Goal: Task Accomplishment & Management: Manage account settings

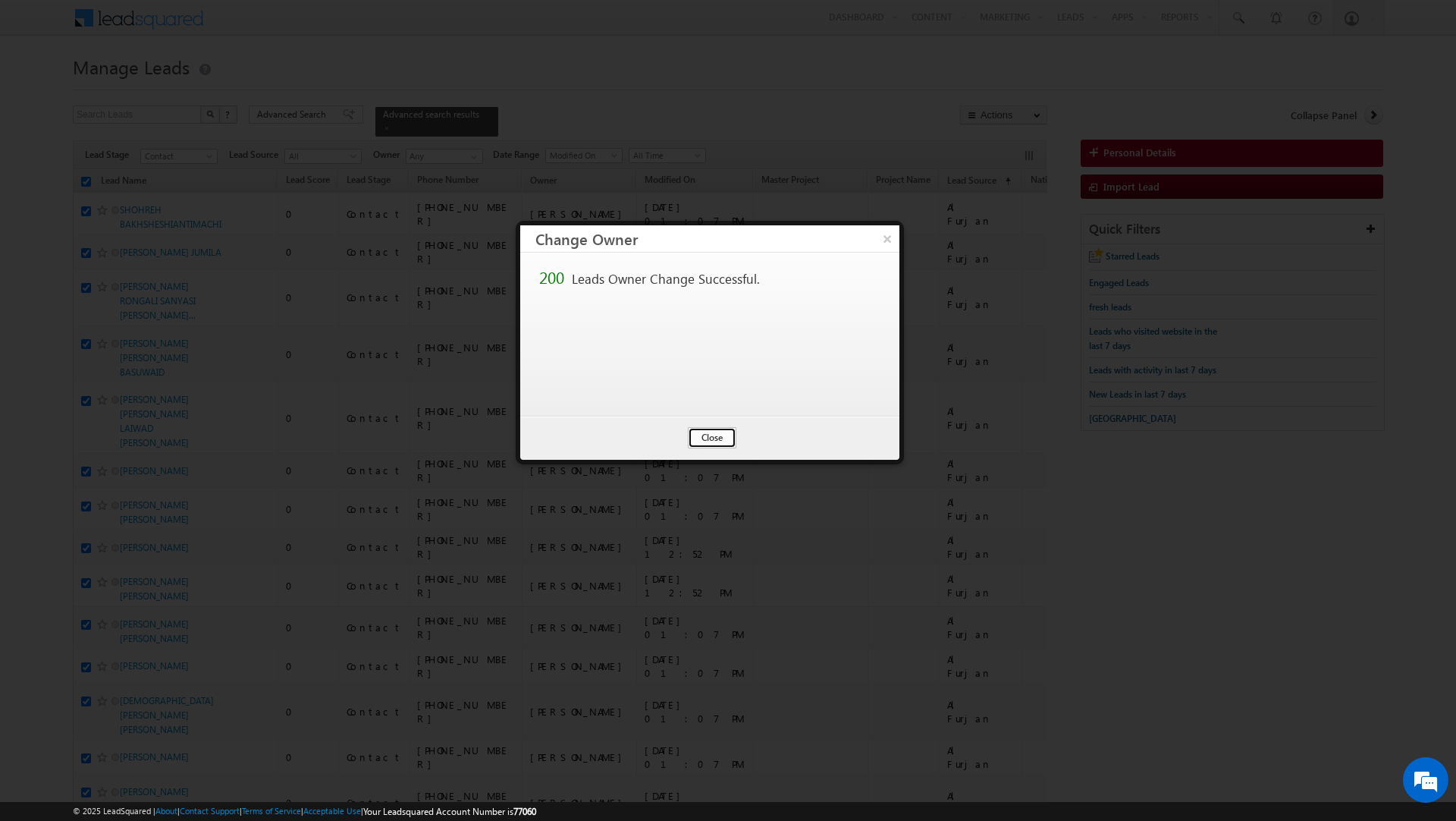
click at [711, 431] on button "Close" at bounding box center [712, 438] width 49 height 21
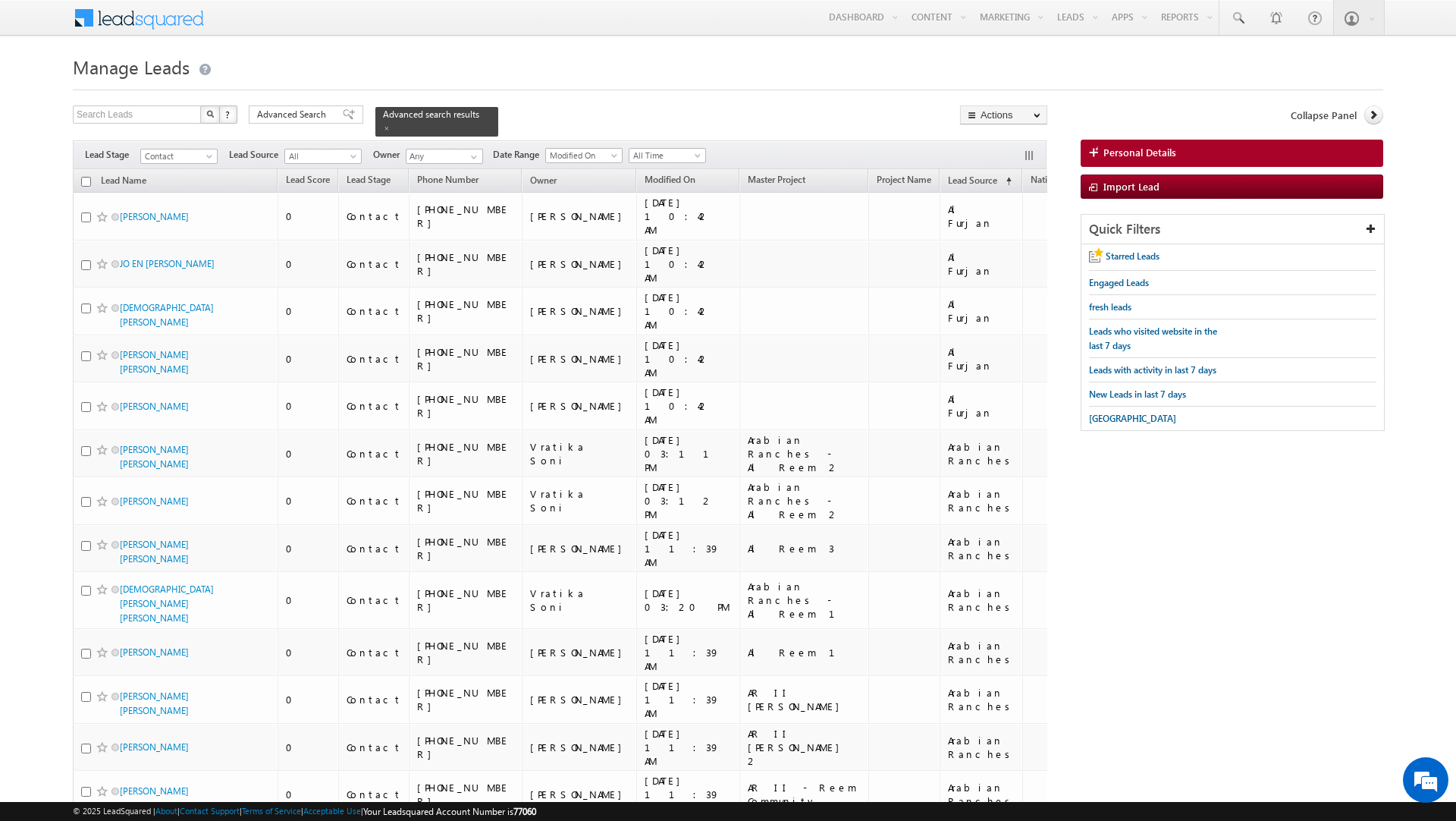
click at [85, 185] on input "checkbox" at bounding box center [85, 181] width 10 height 10
checkbox input "true"
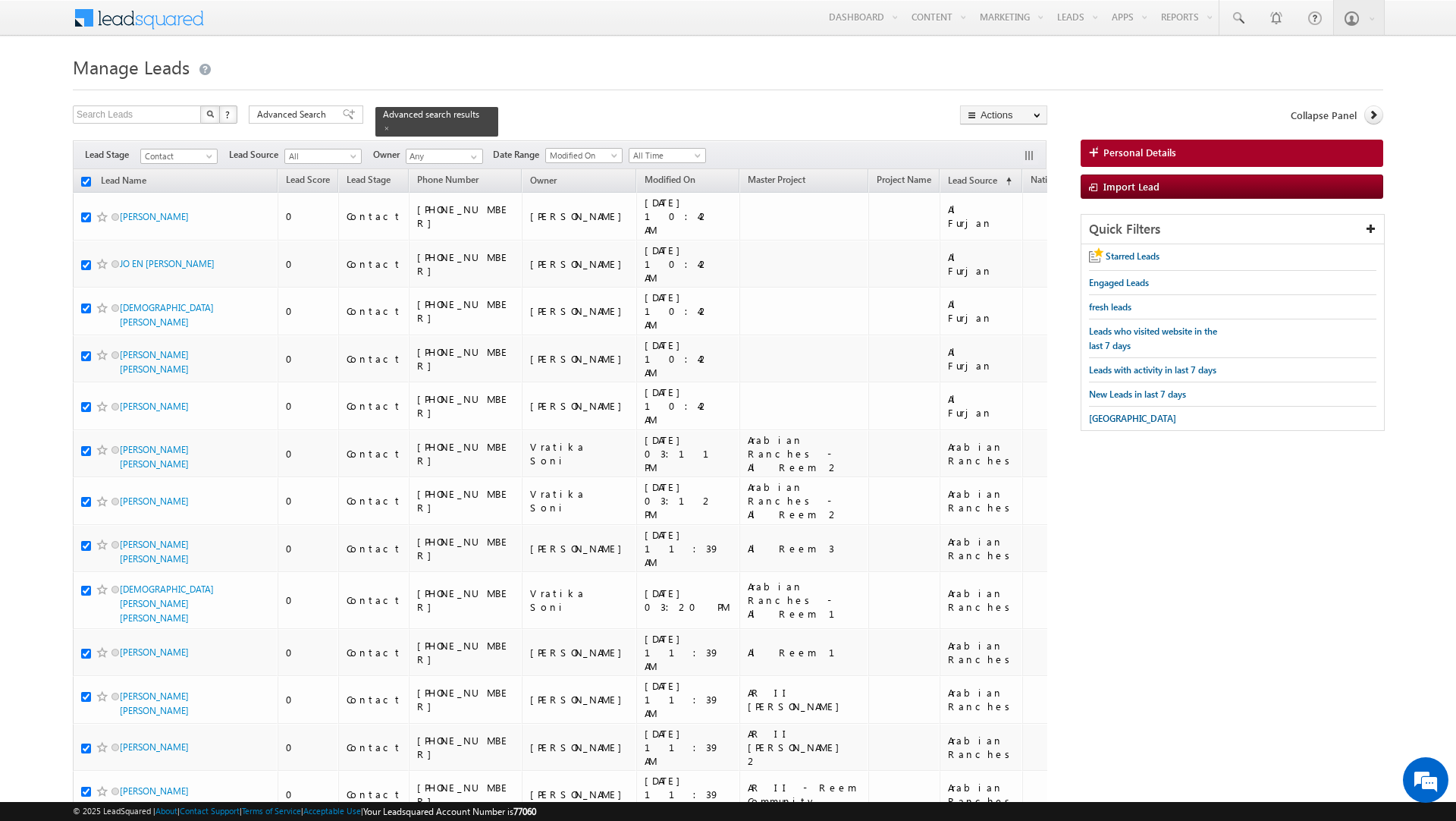
checkbox input "true"
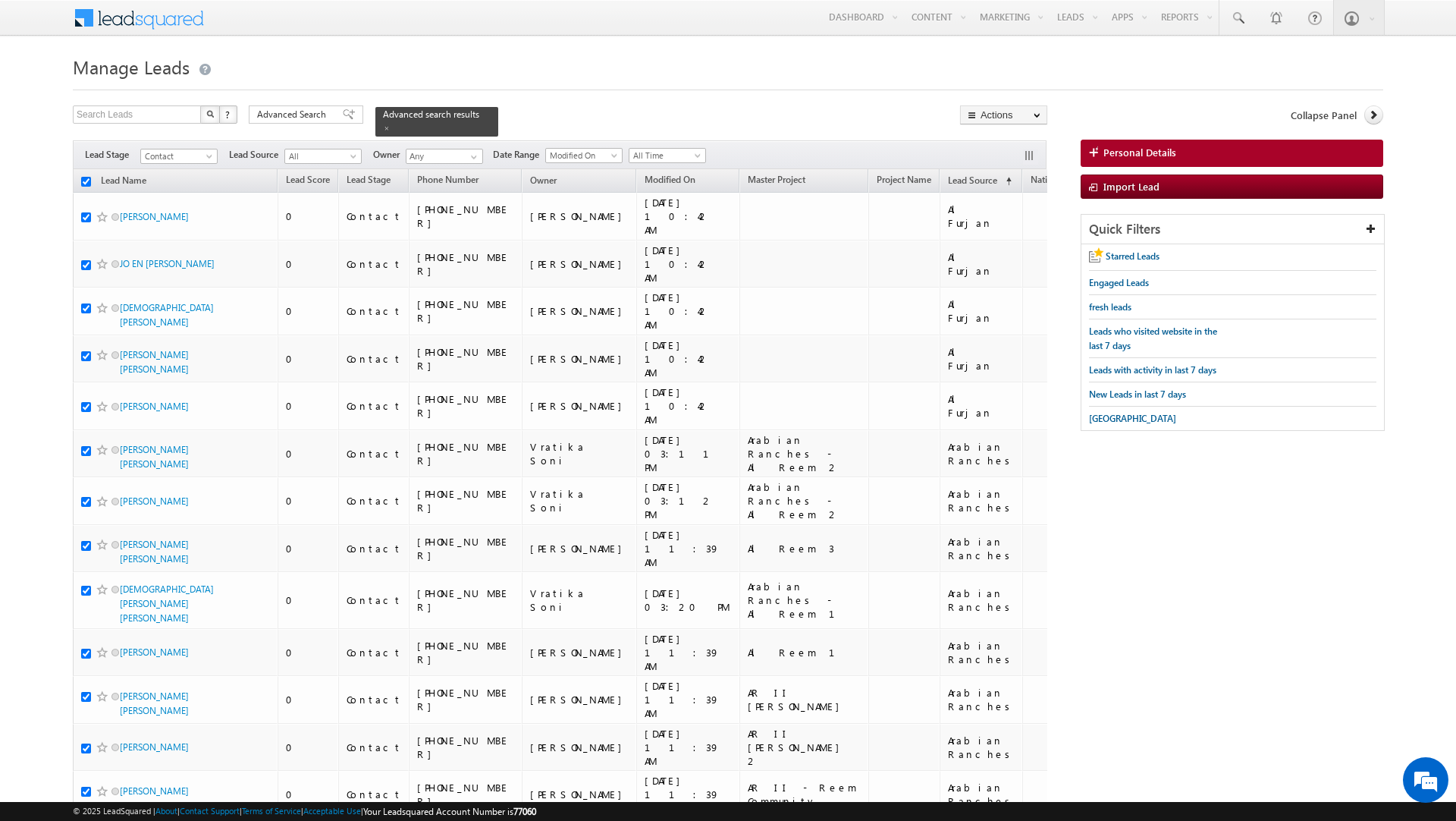
checkbox input "true"
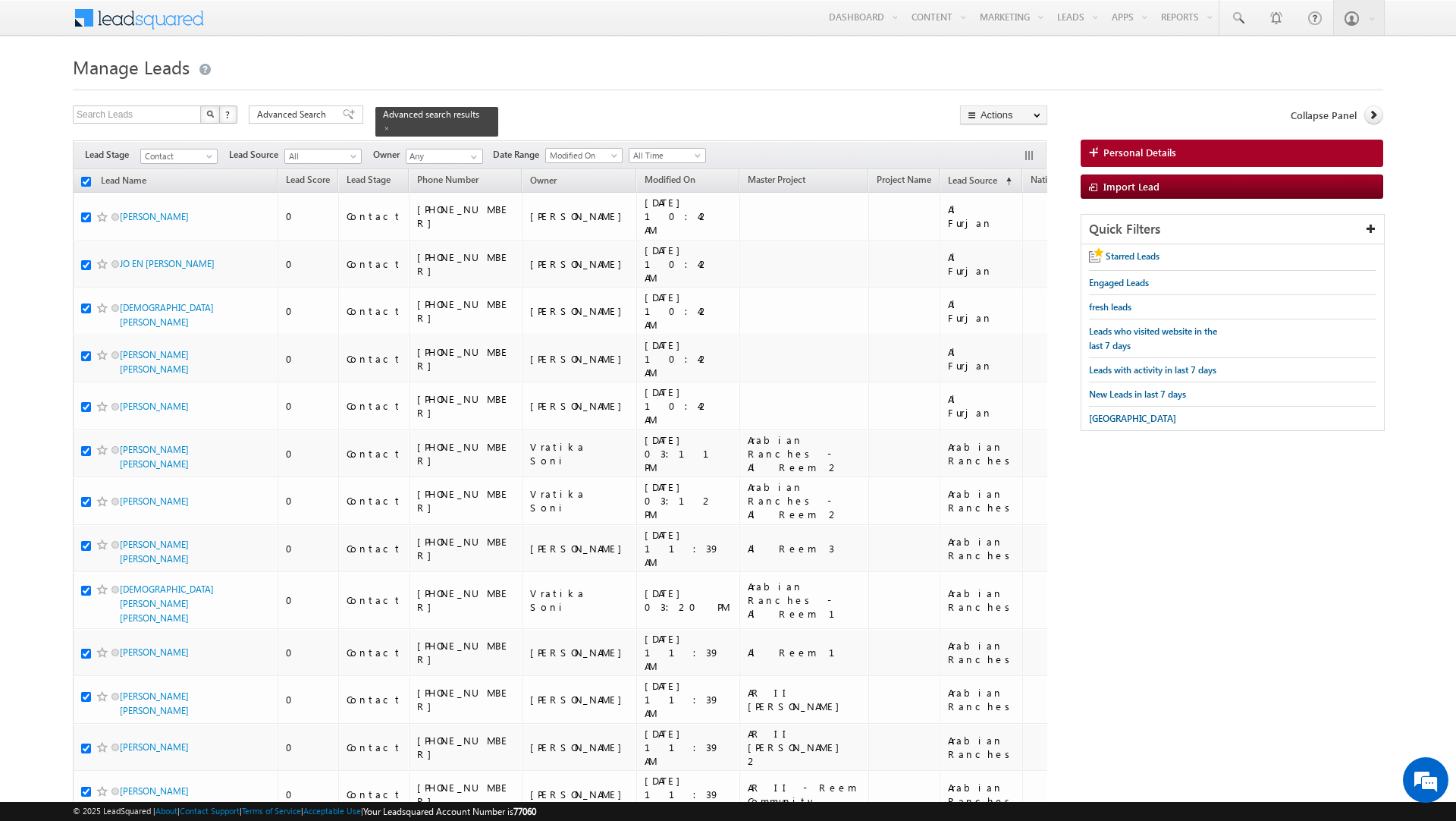
checkbox input "true"
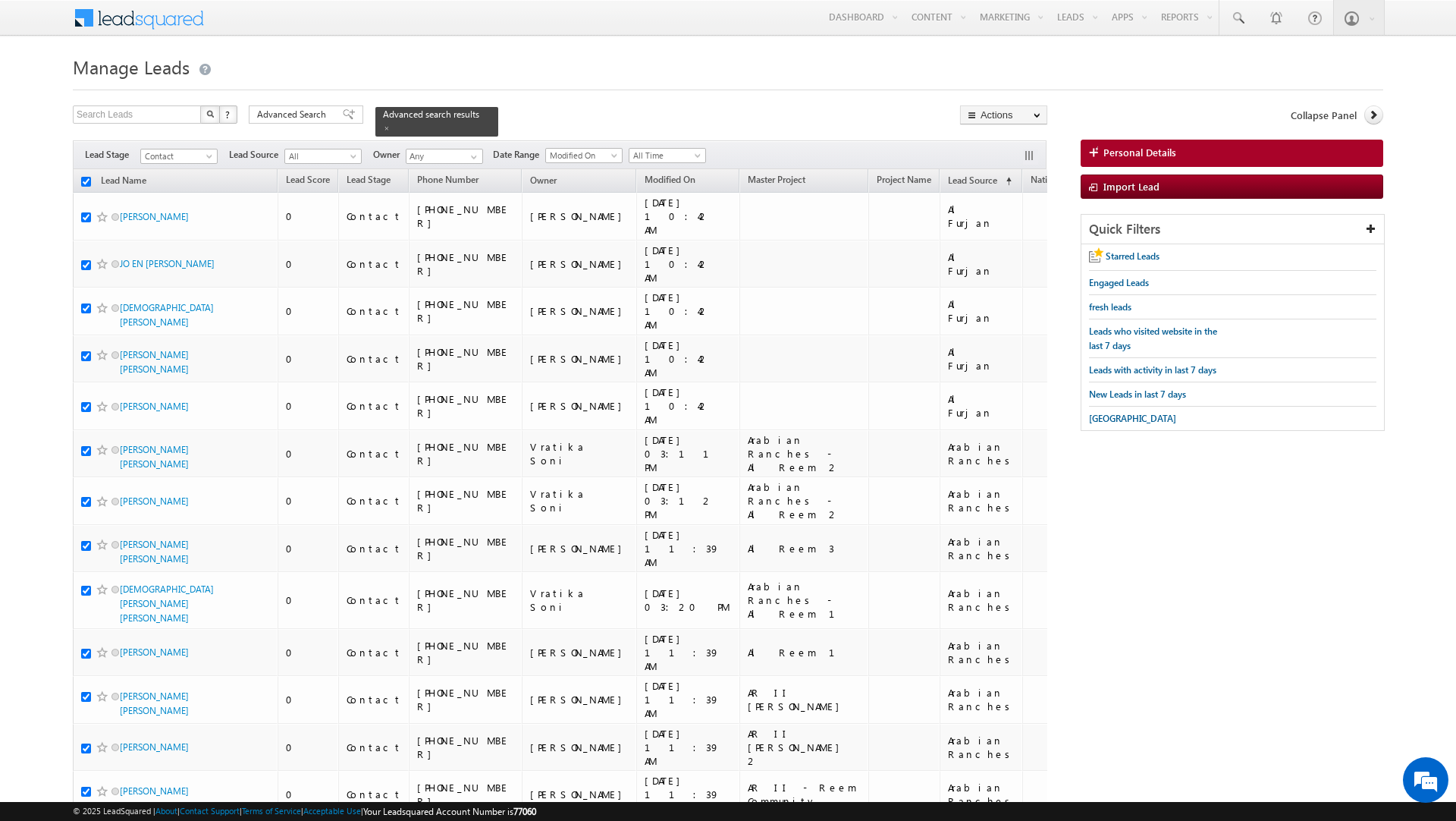
checkbox input "true"
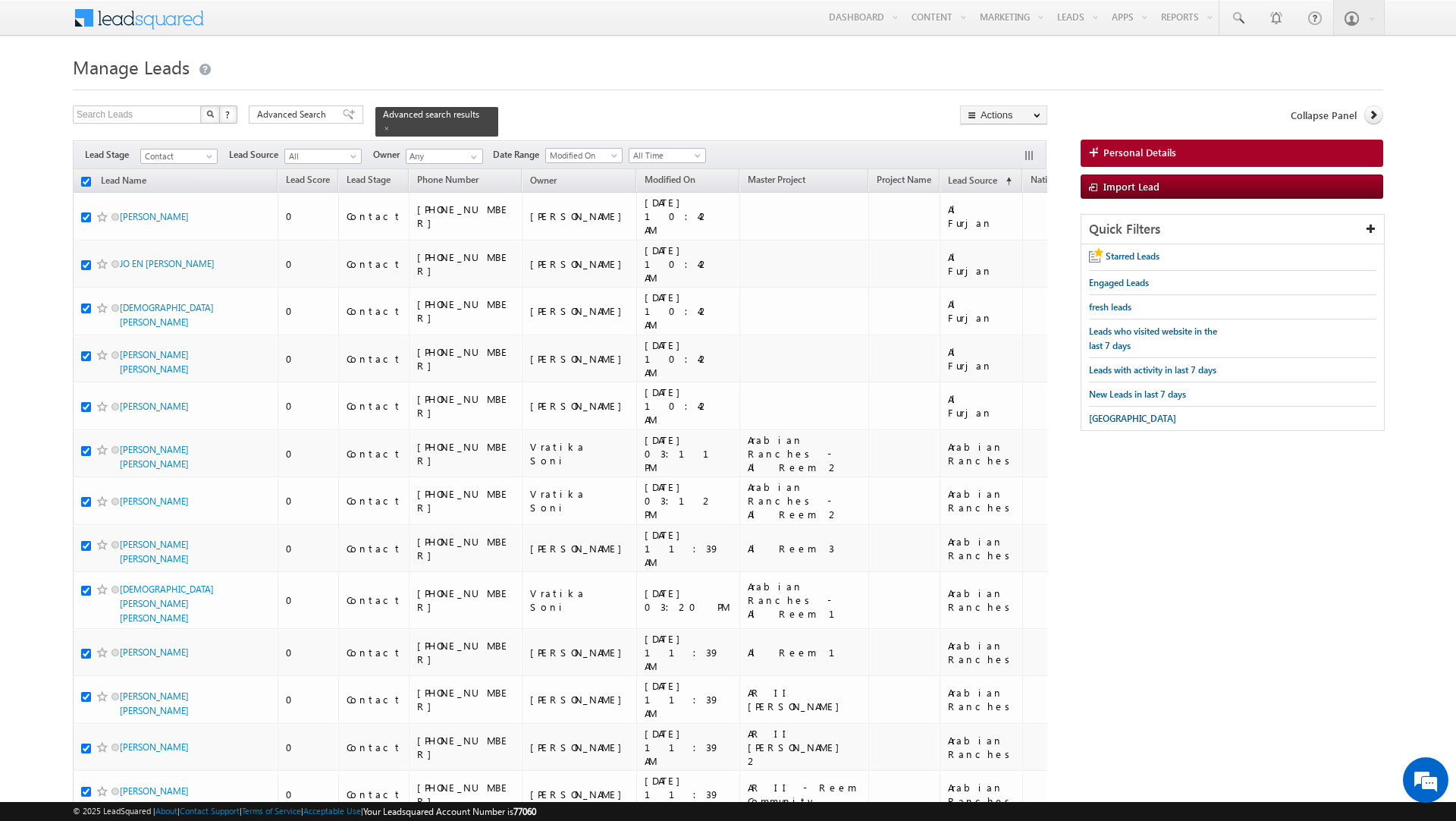
checkbox input "true"
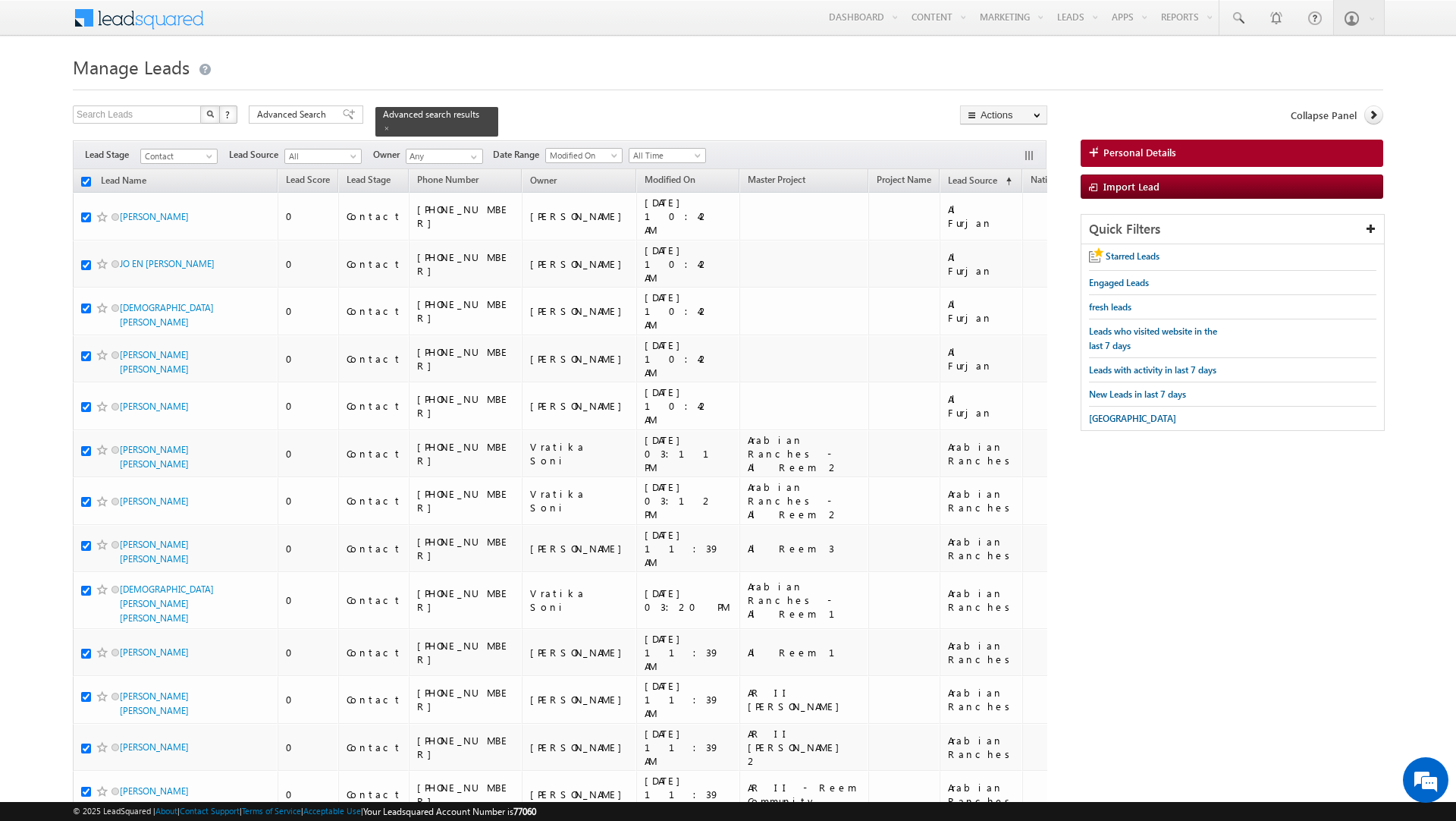
checkbox input "true"
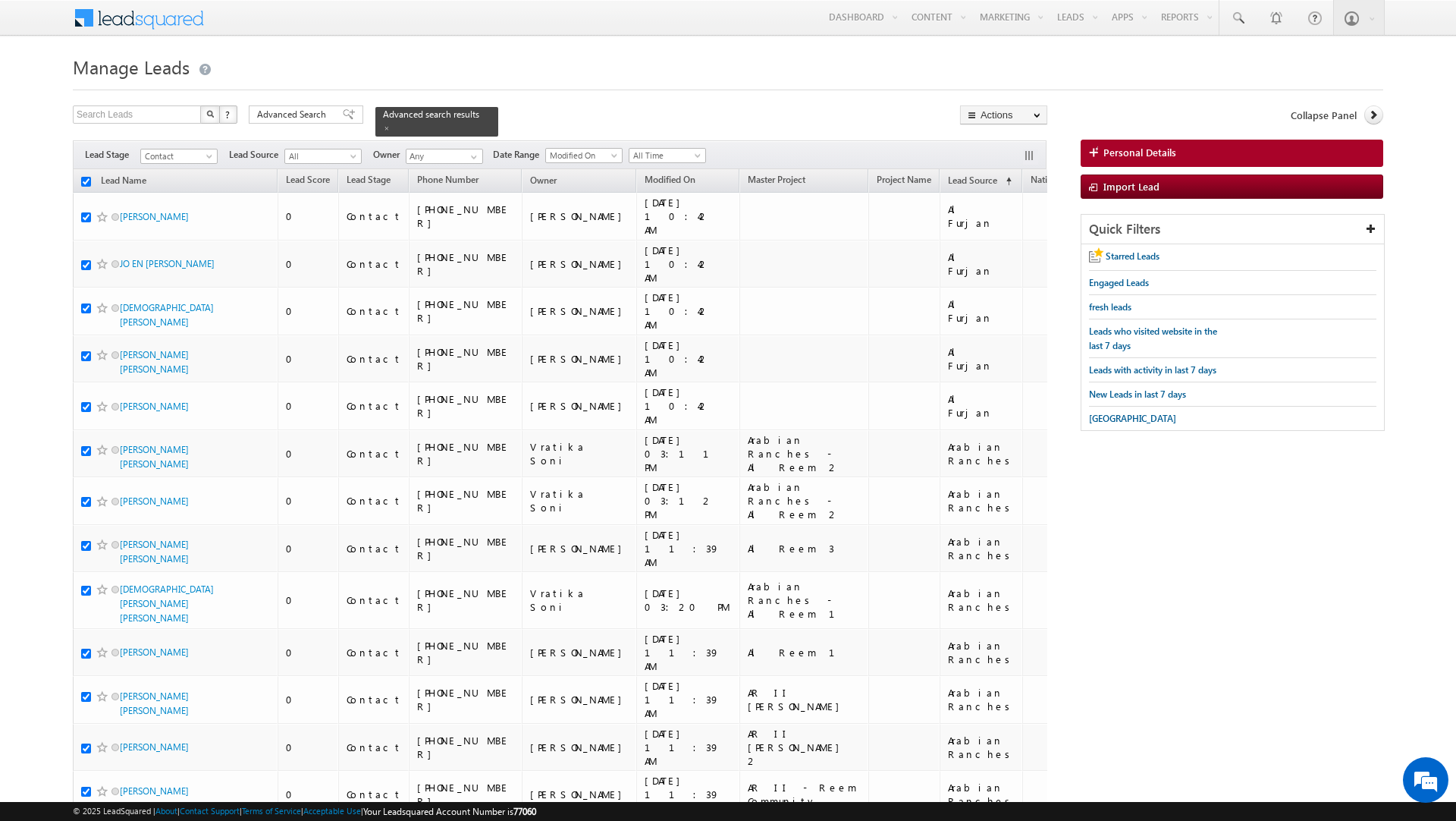
checkbox input "true"
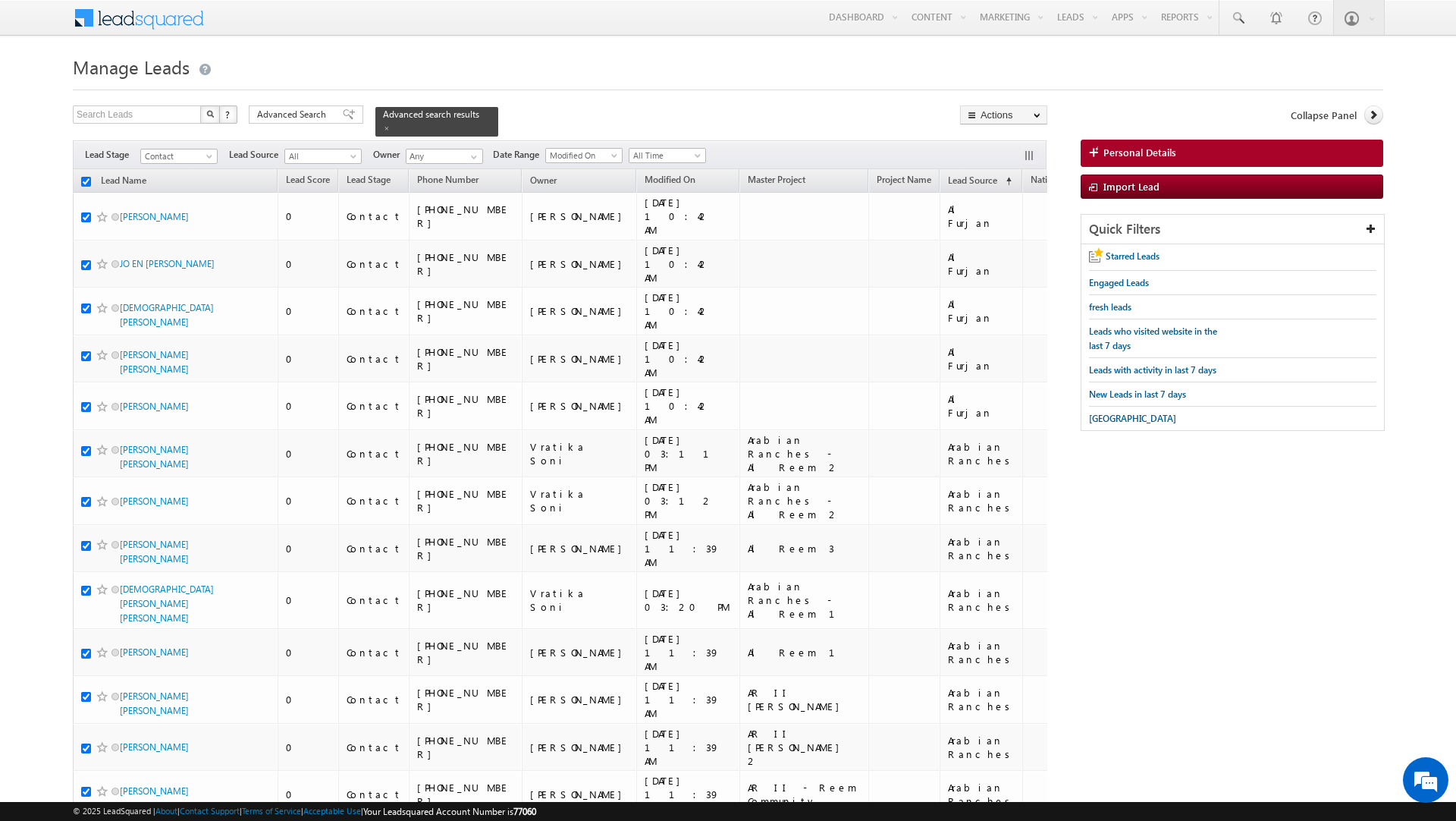
checkbox input "true"
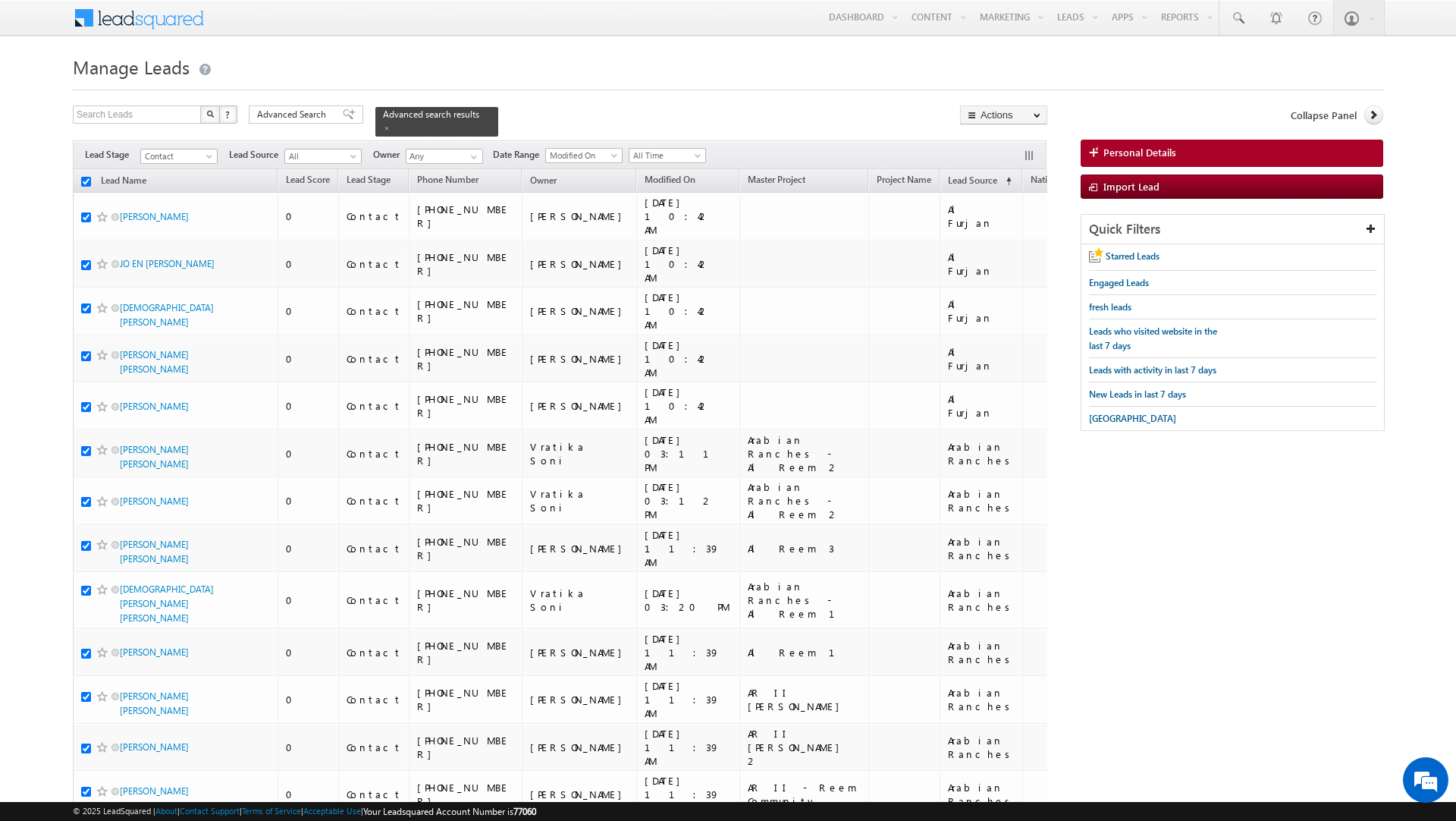
checkbox input "true"
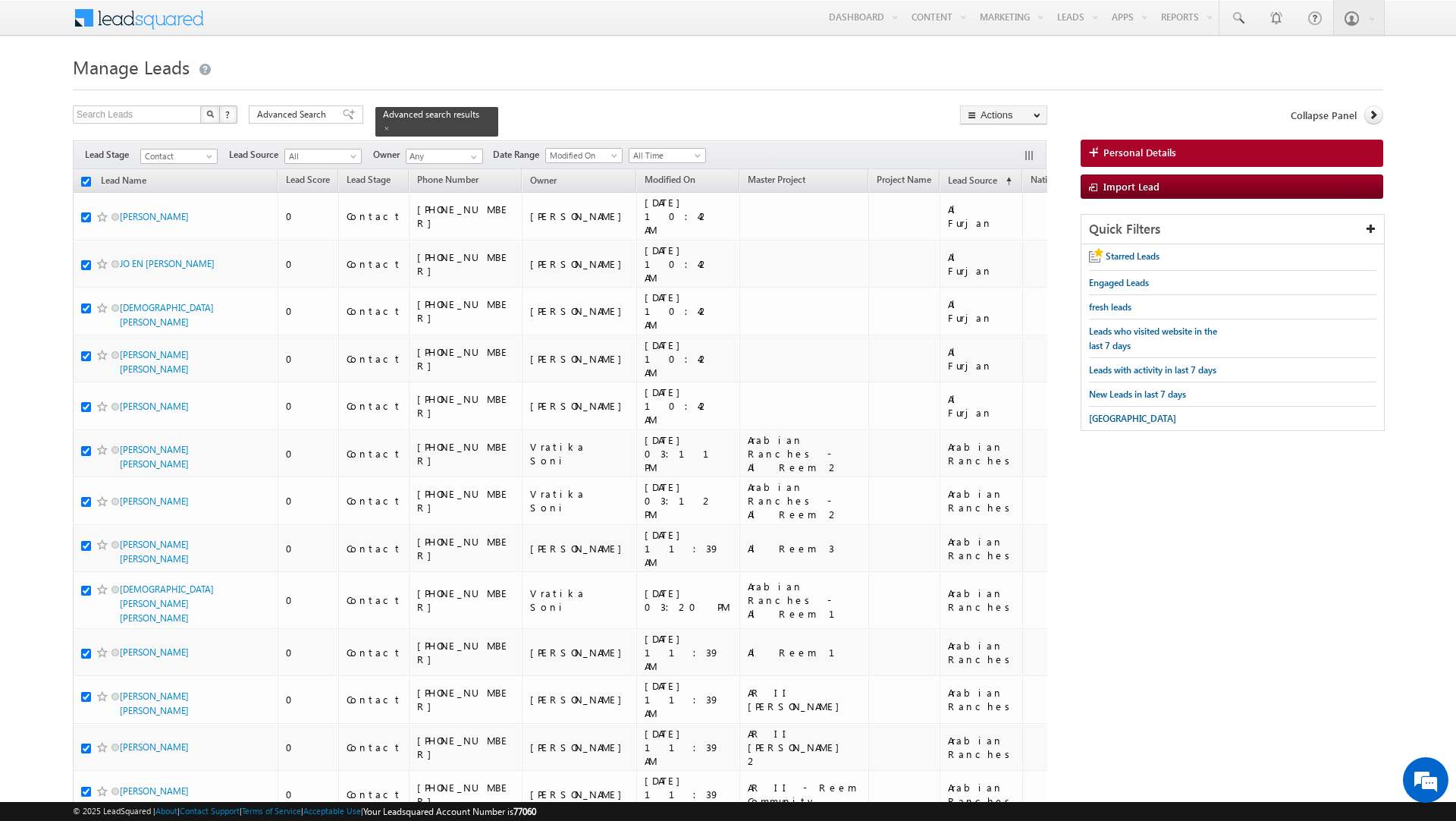
checkbox input "true"
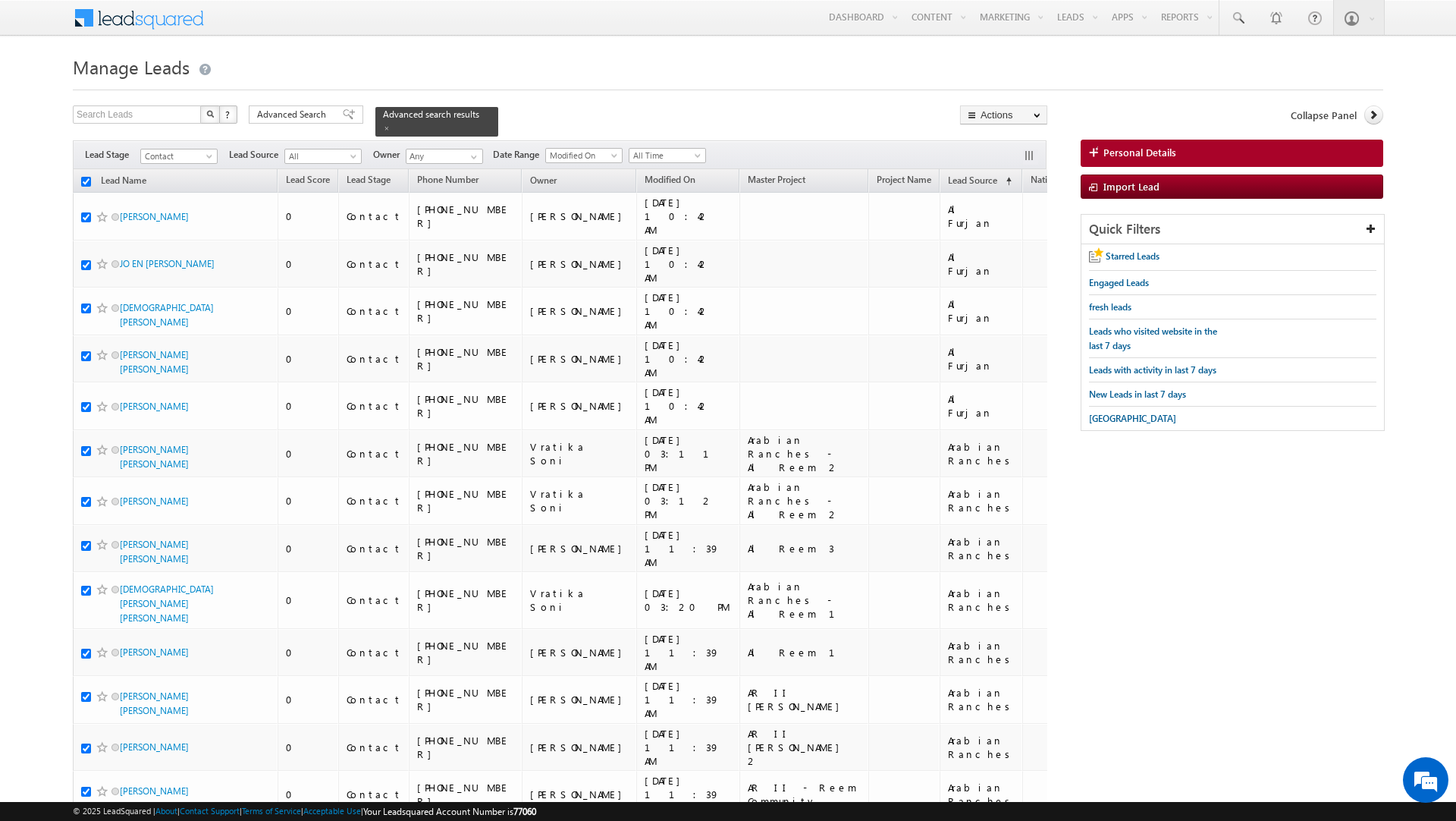
checkbox input "true"
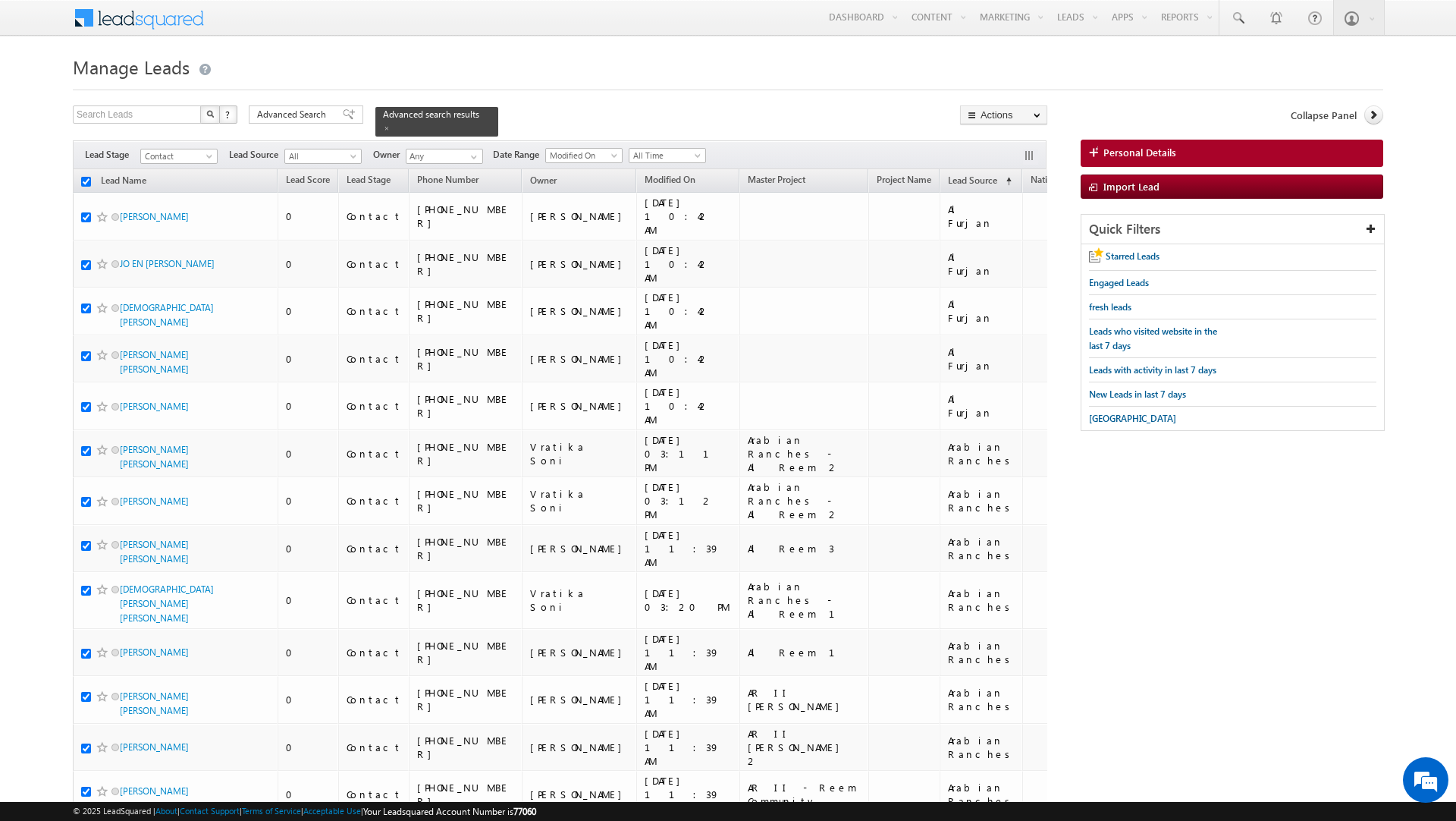
checkbox input "true"
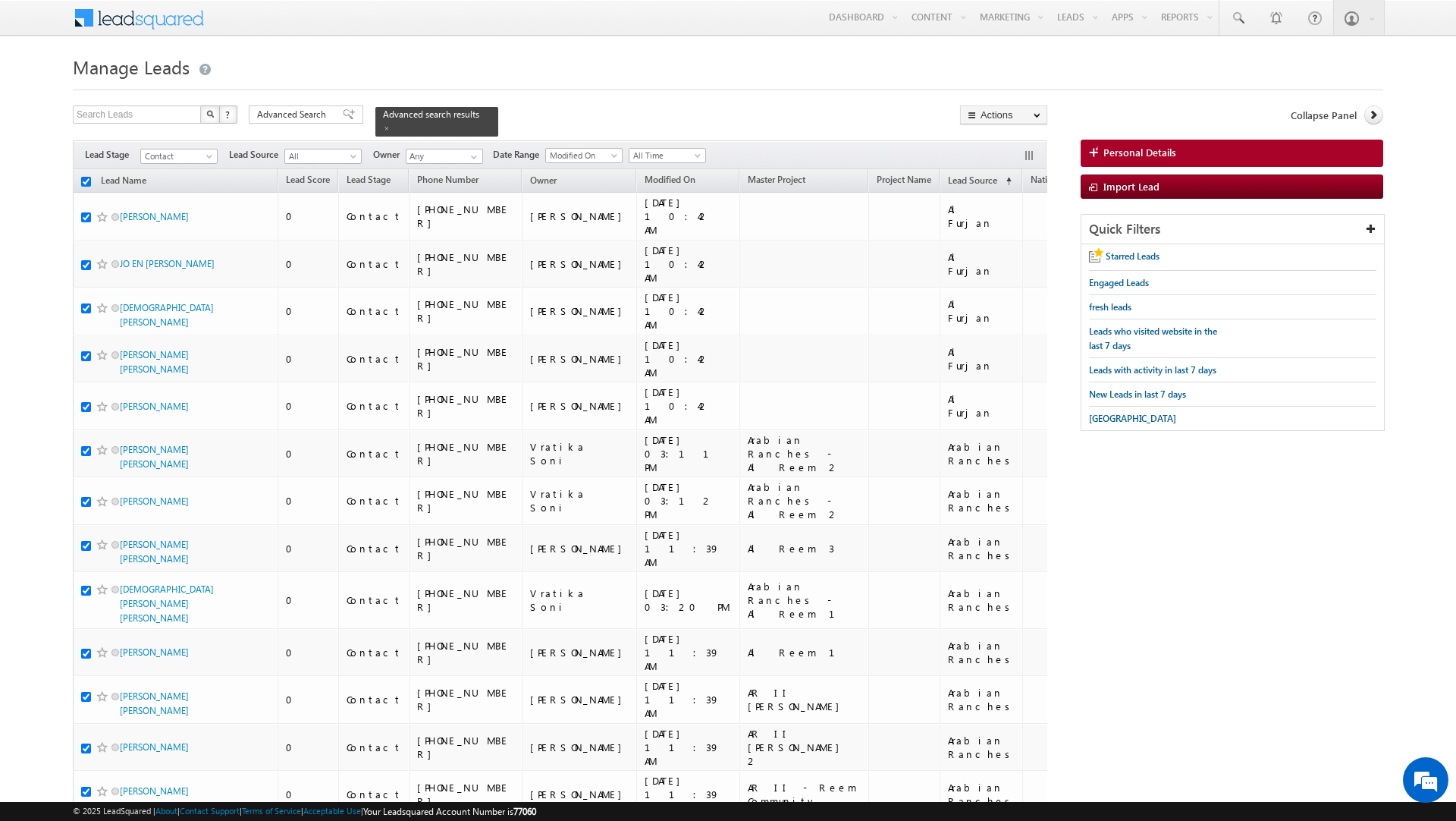
checkbox input "true"
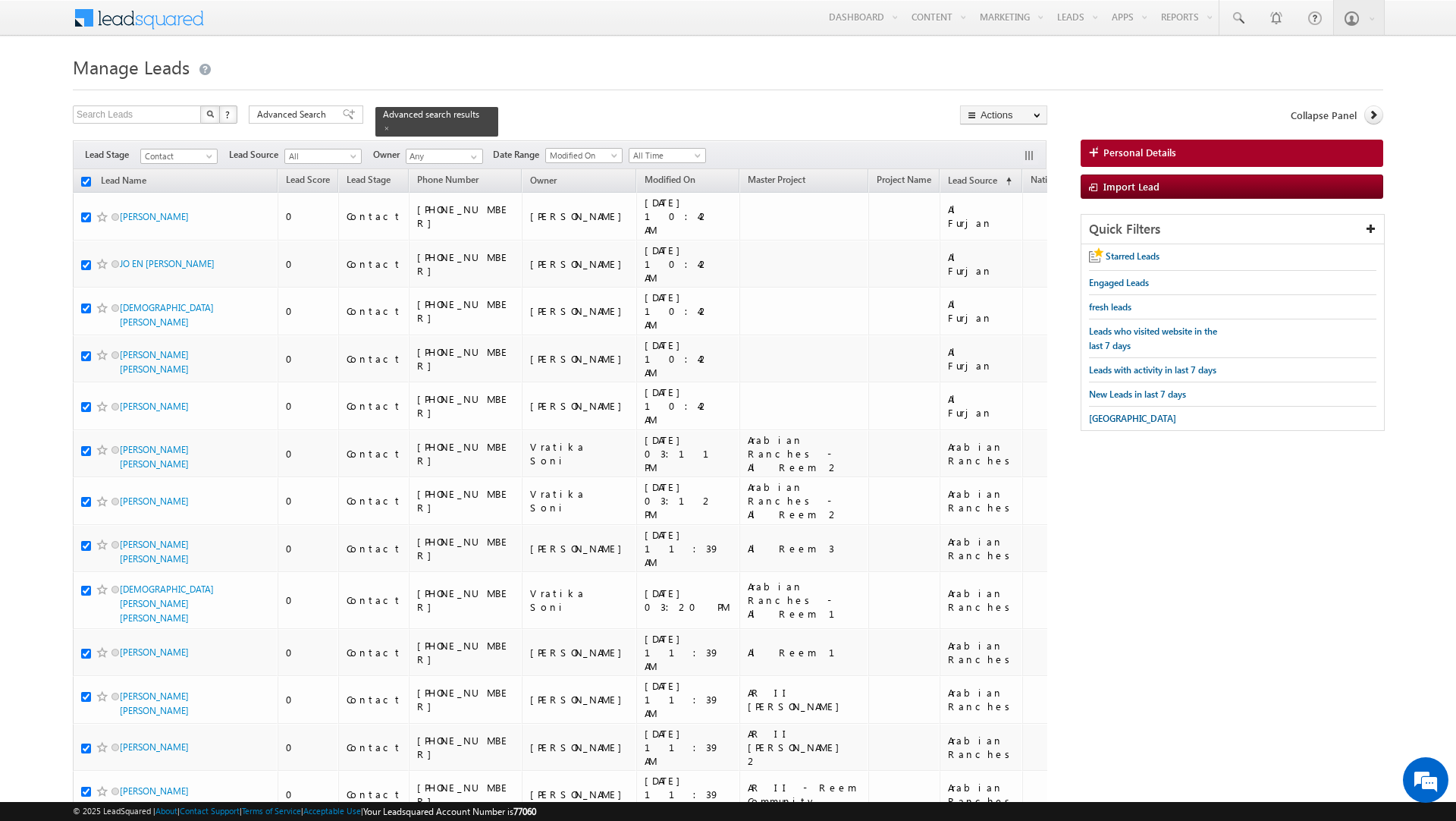
checkbox input "true"
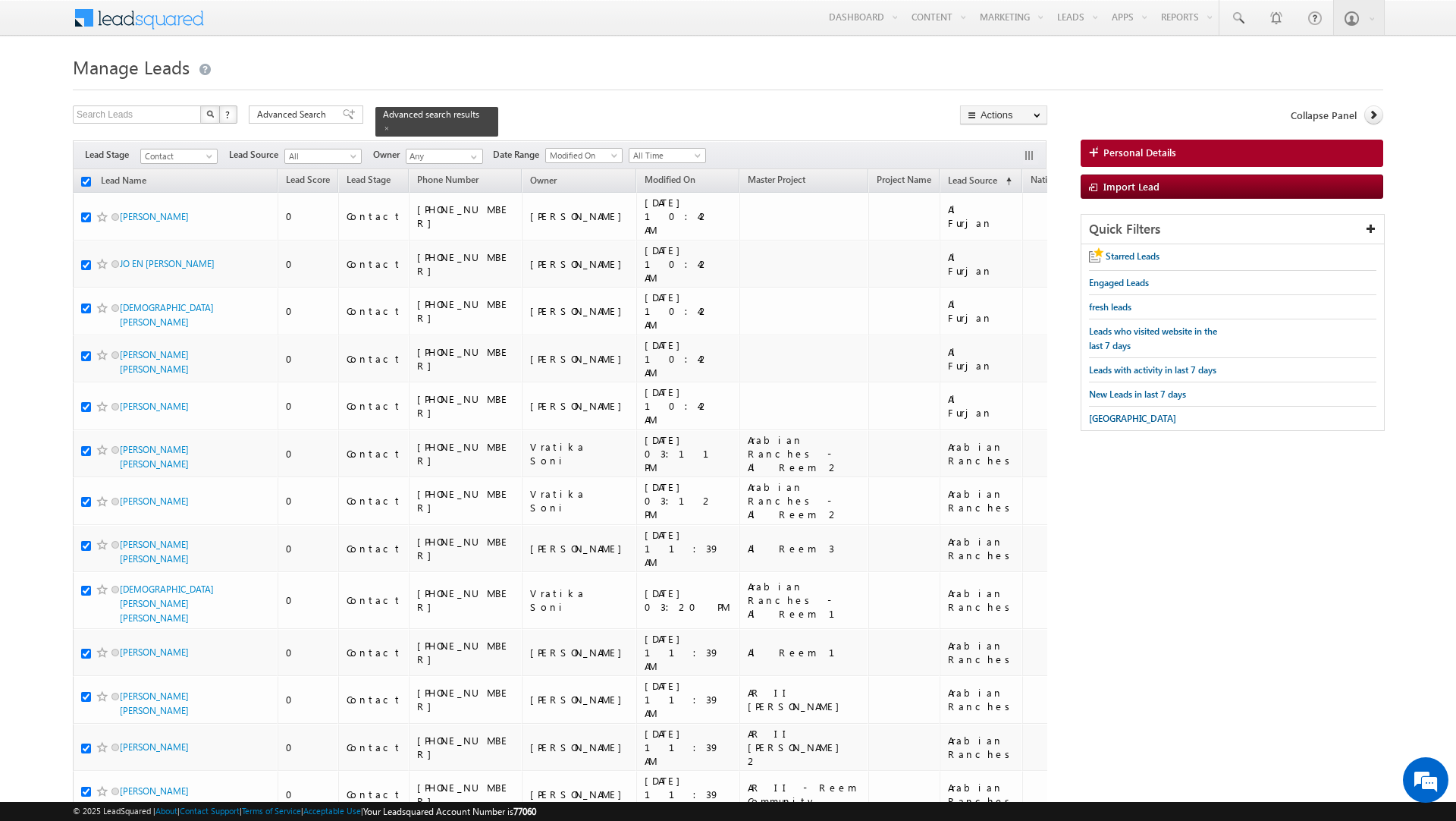
checkbox input "true"
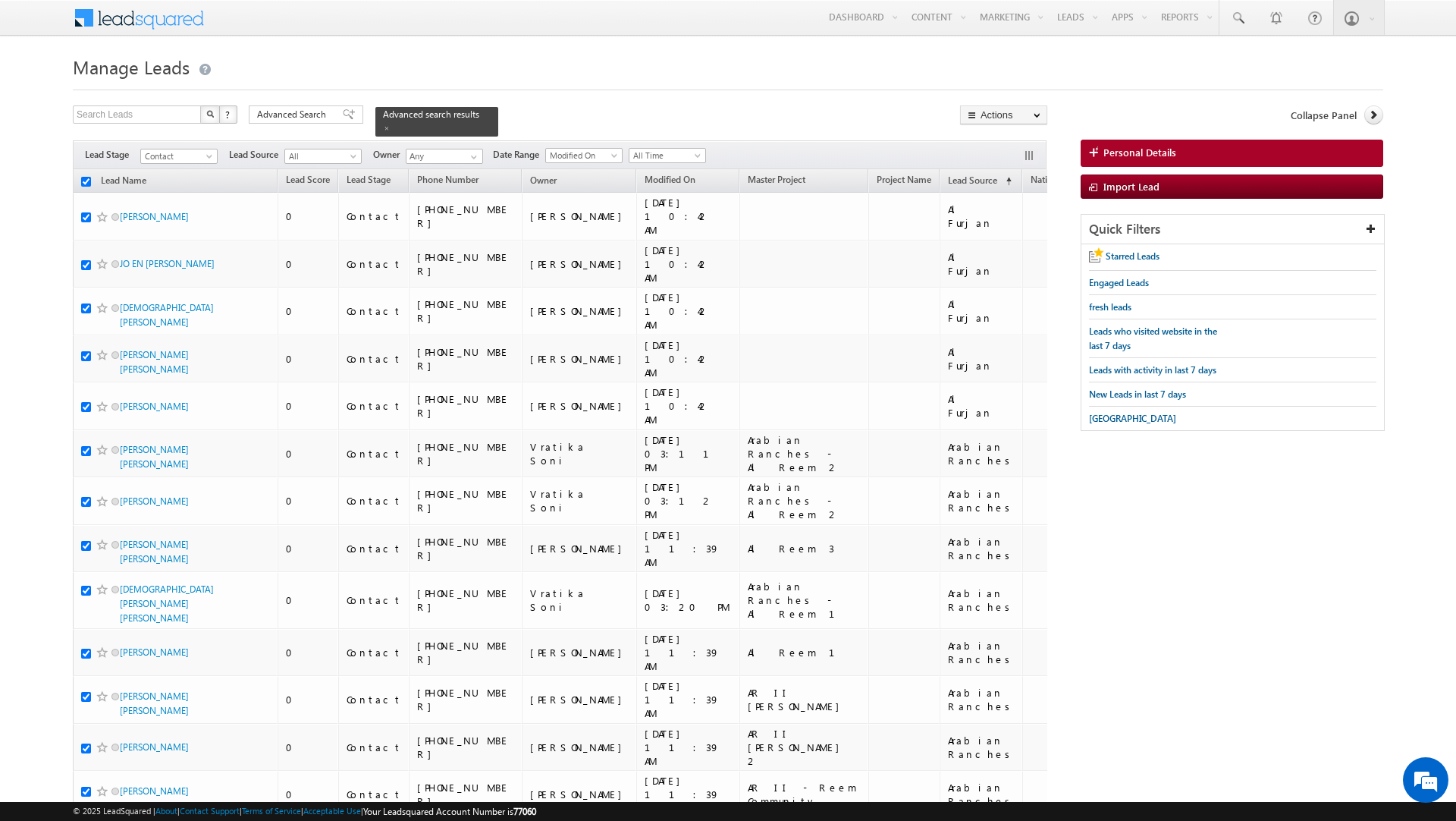
checkbox input "true"
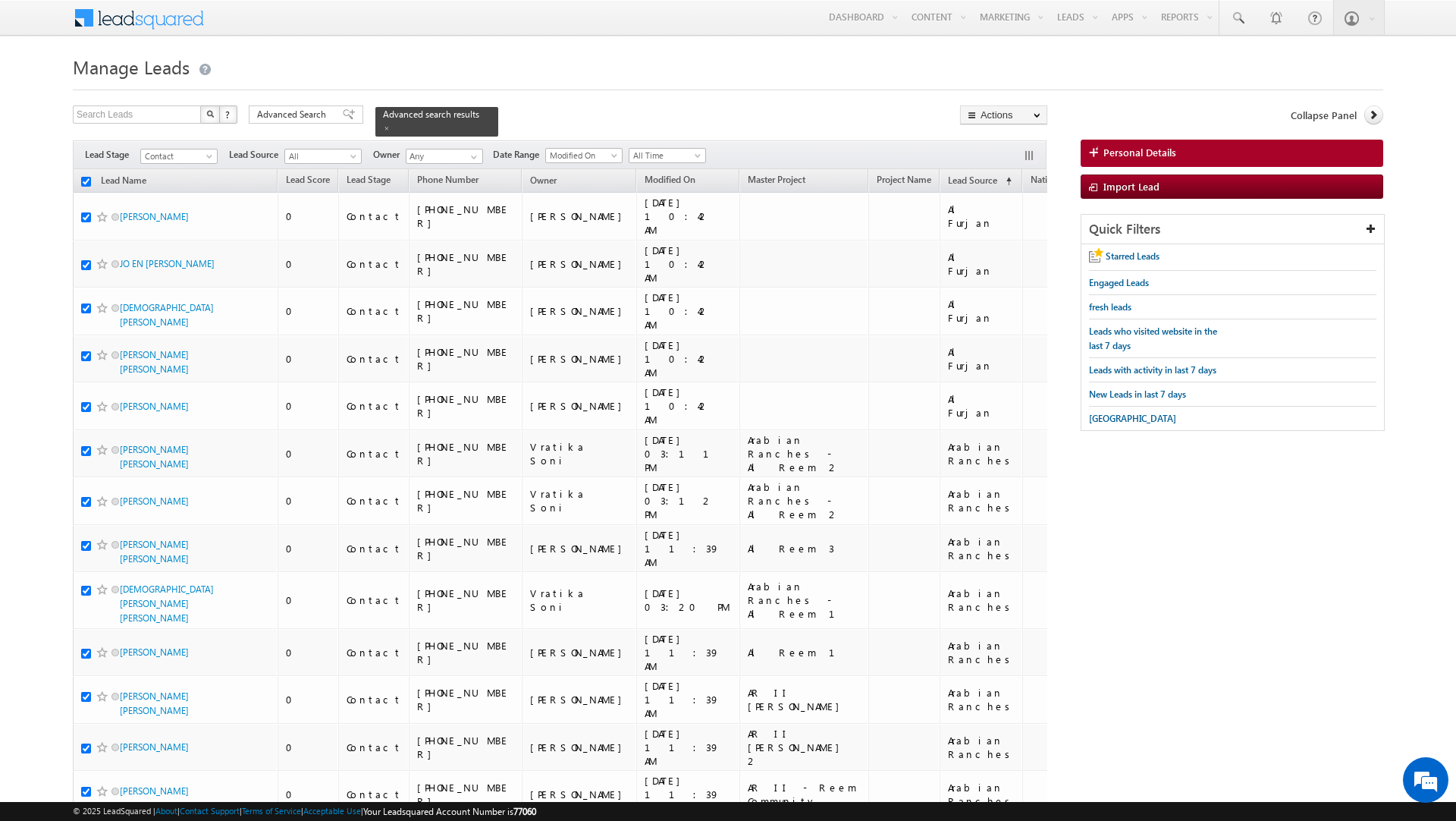
checkbox input "true"
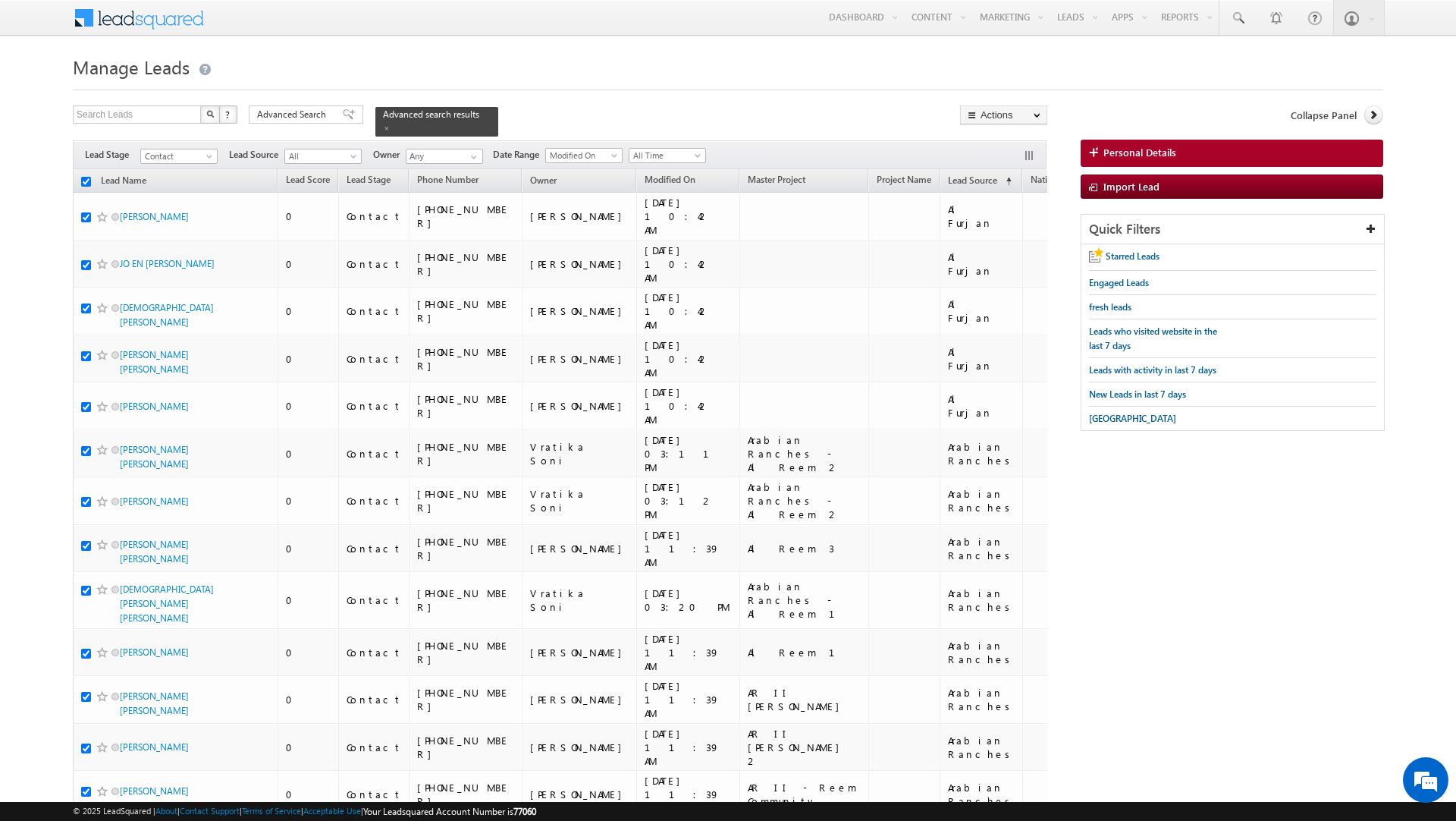
checkbox input "true"
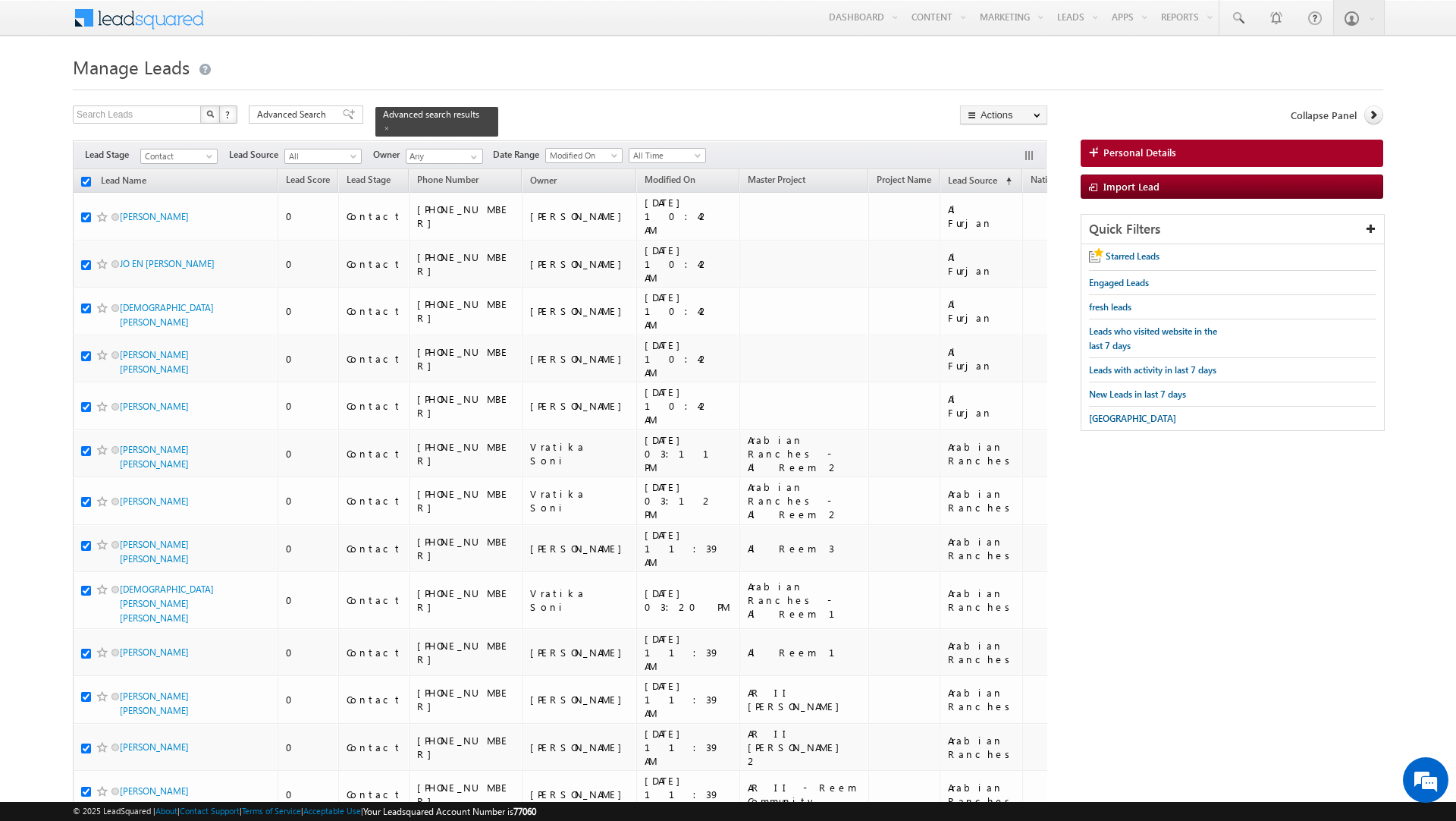
checkbox input "true"
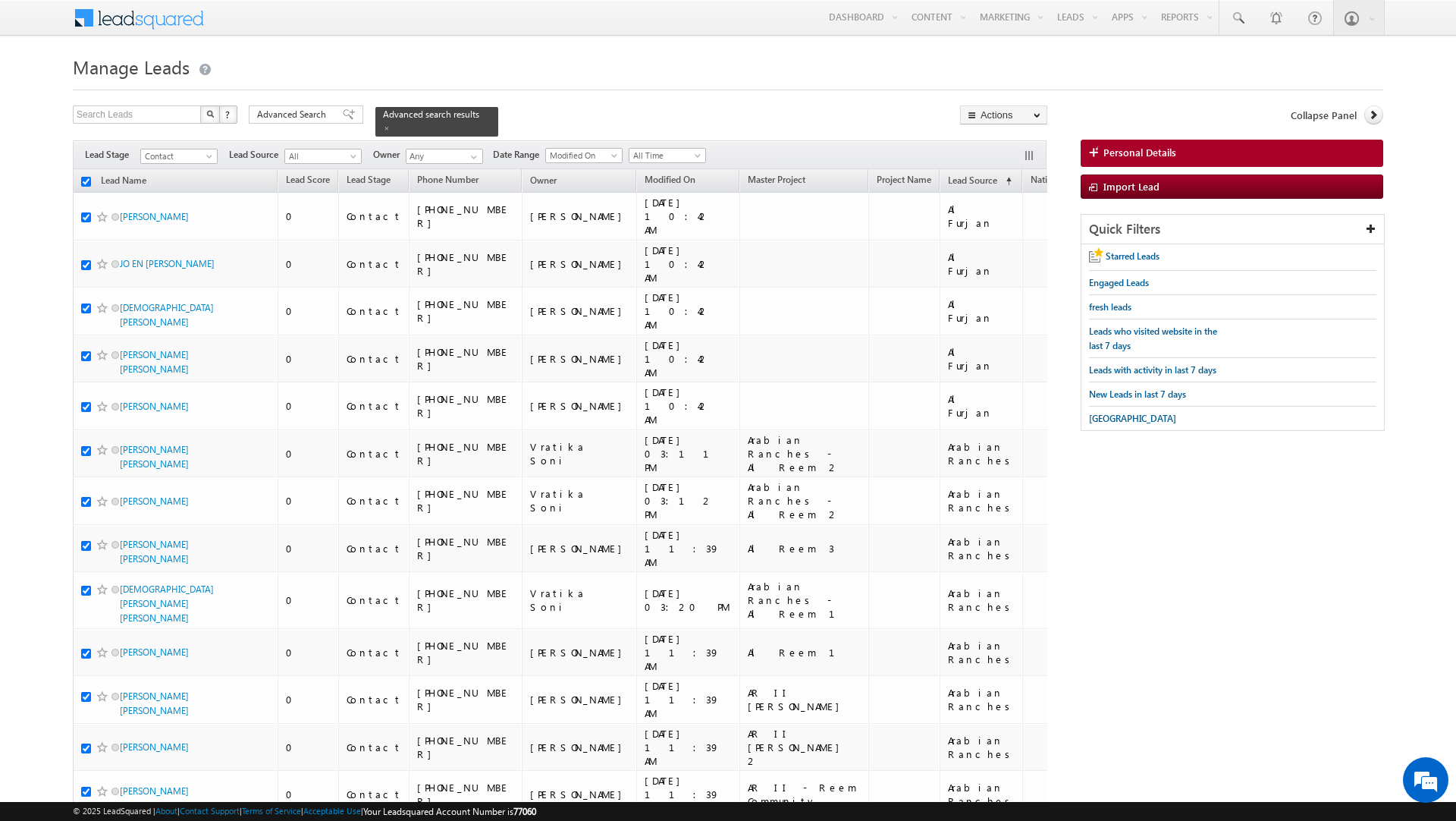
checkbox input "true"
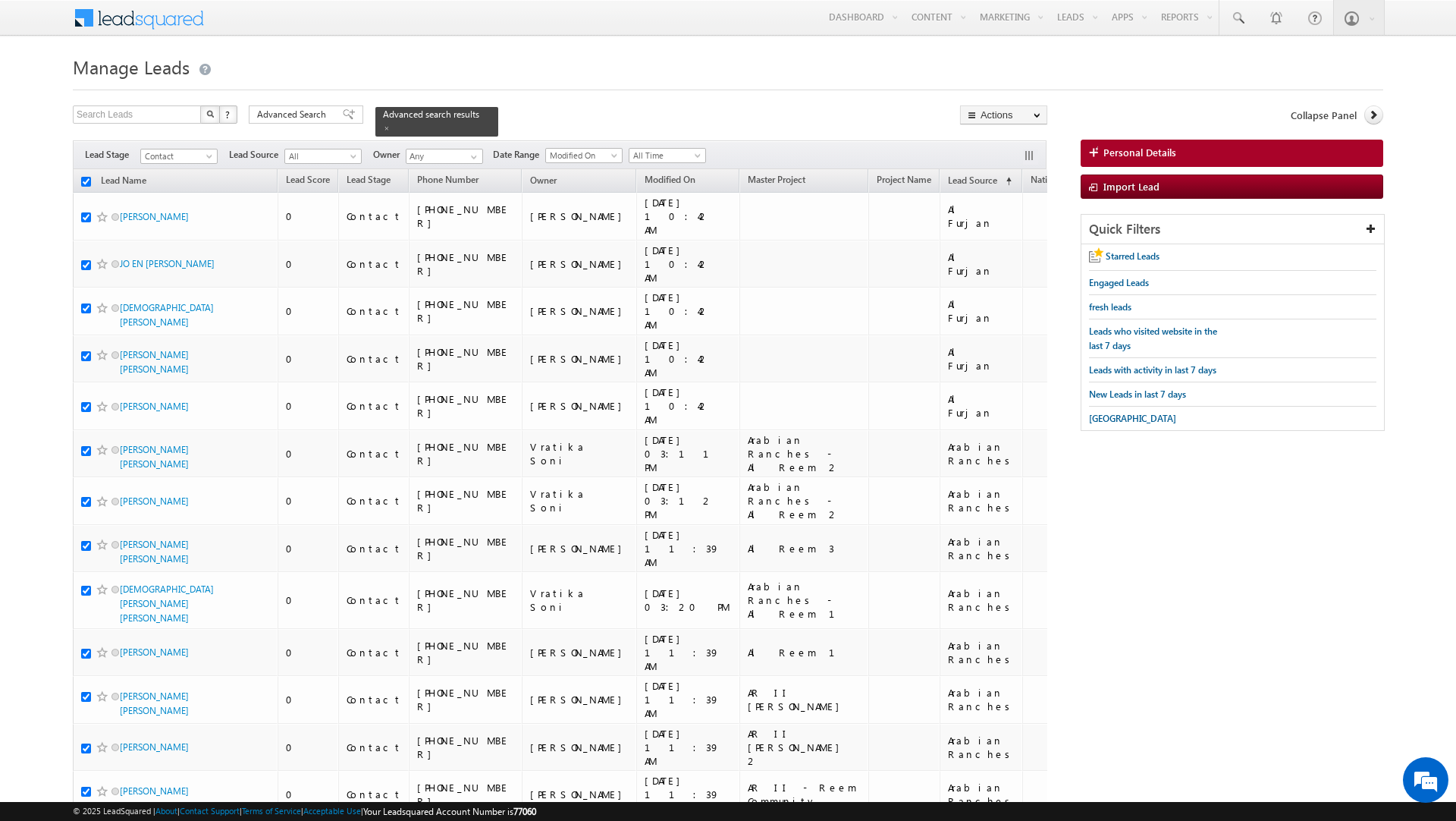
checkbox input "true"
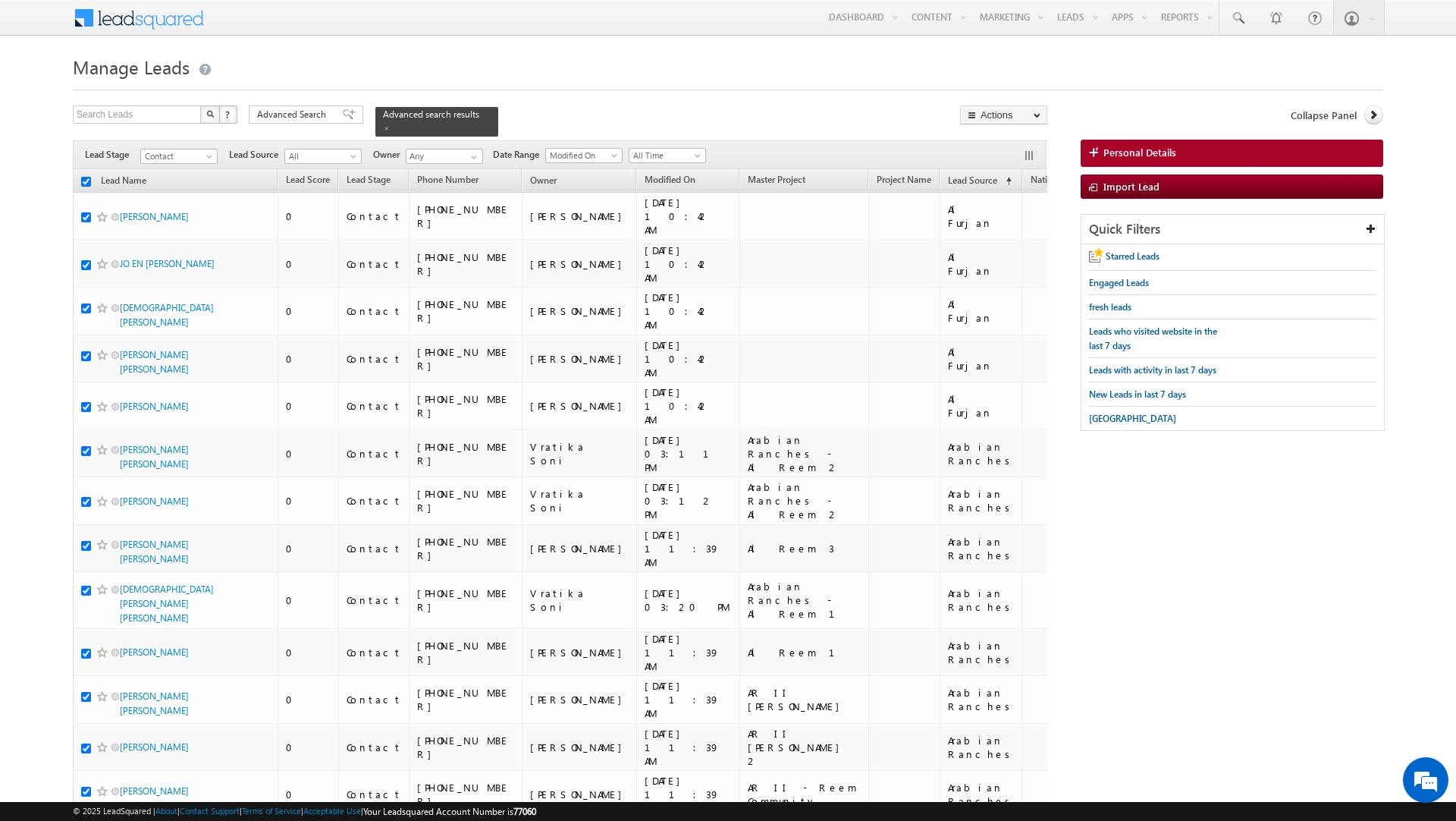
checkbox input "true"
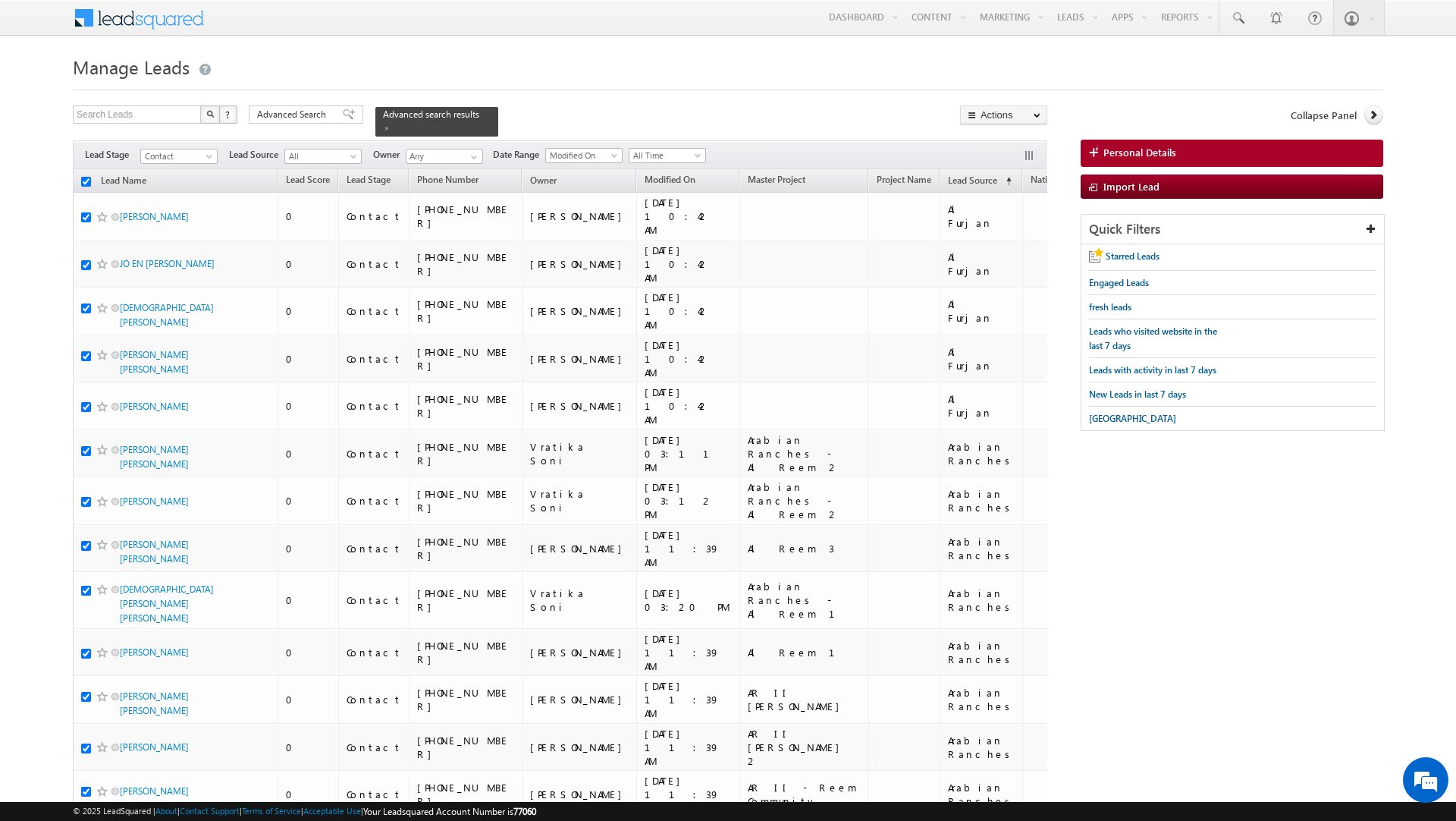
checkbox input "true"
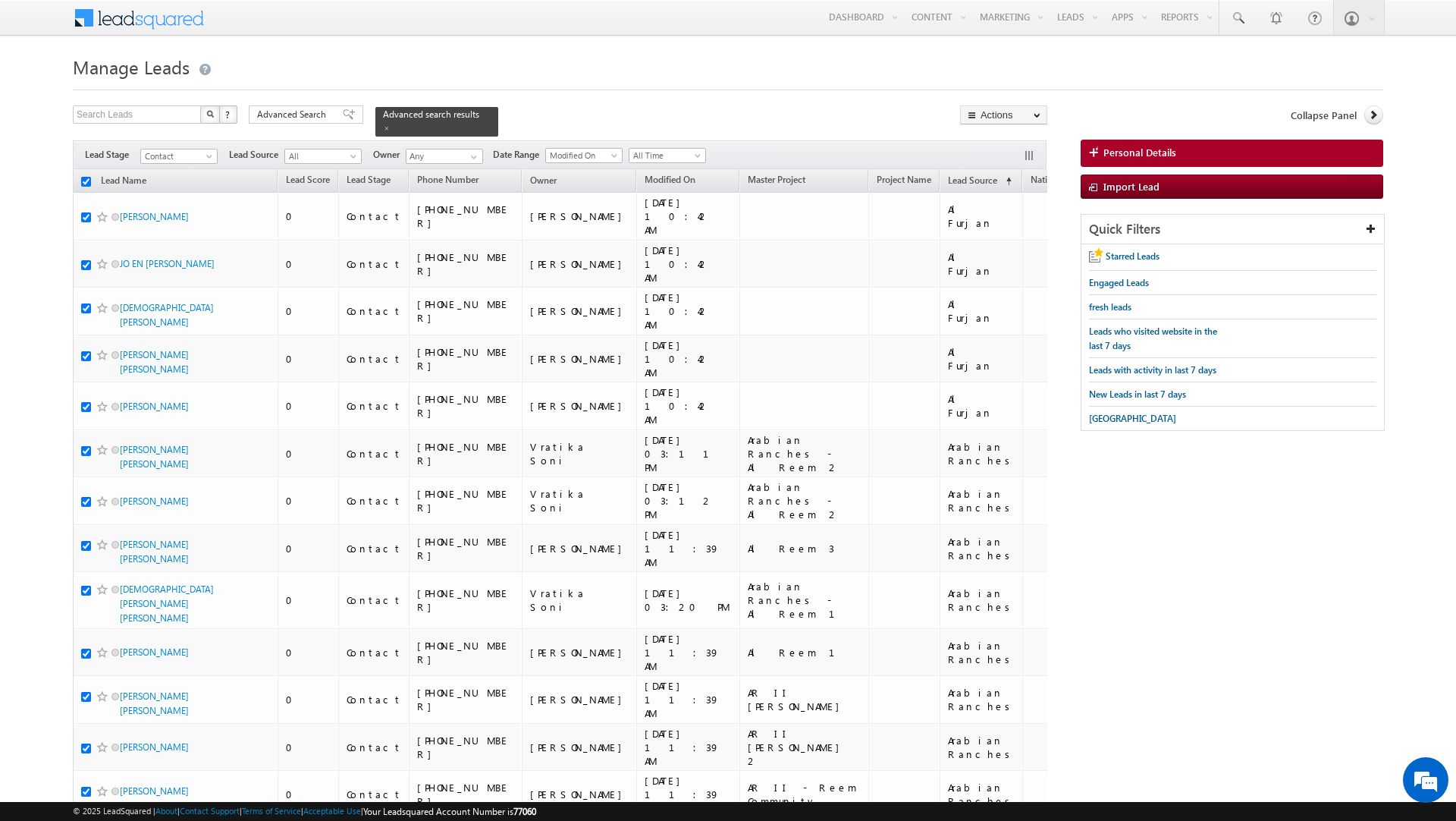
checkbox input "true"
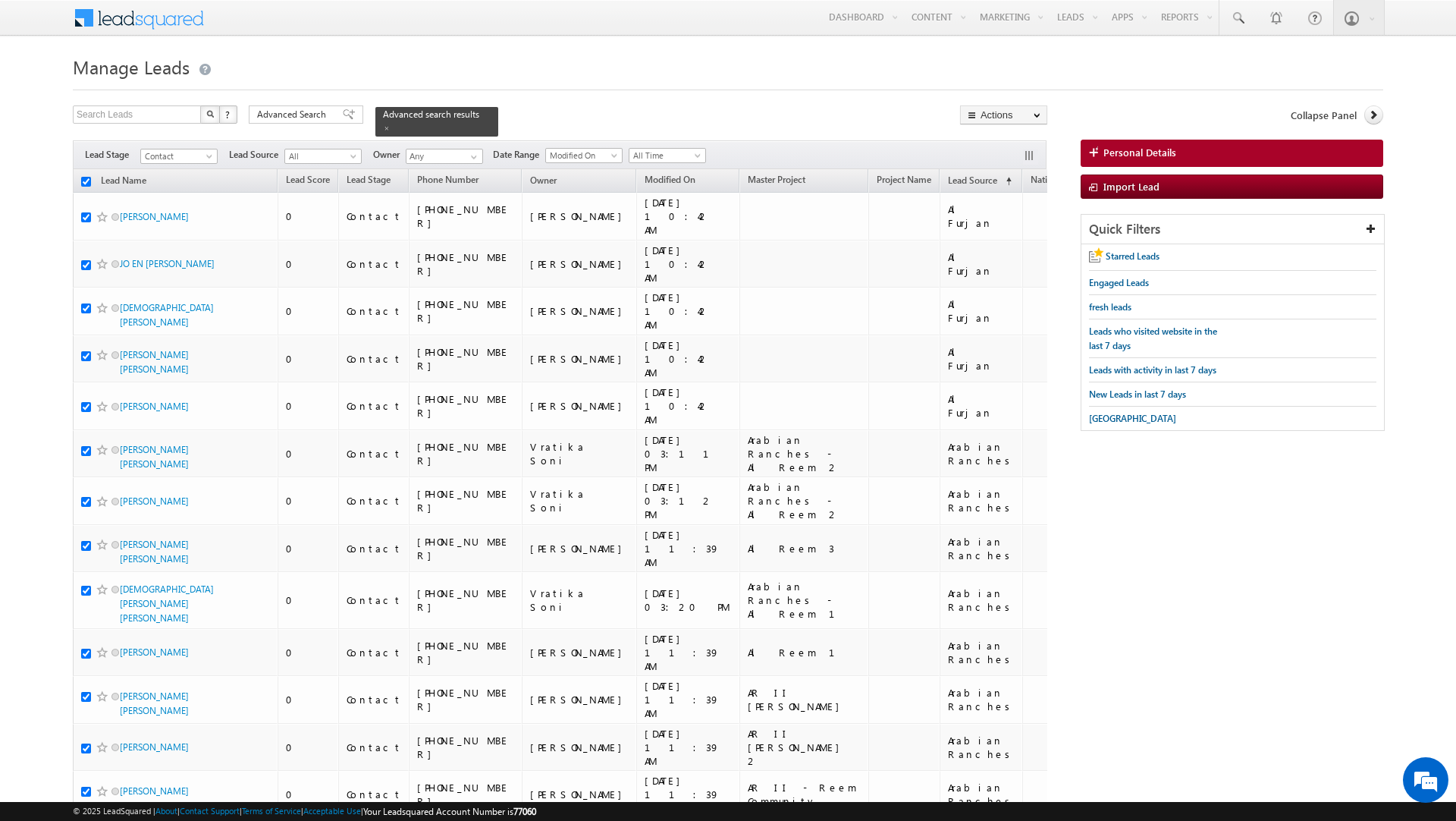
checkbox input "true"
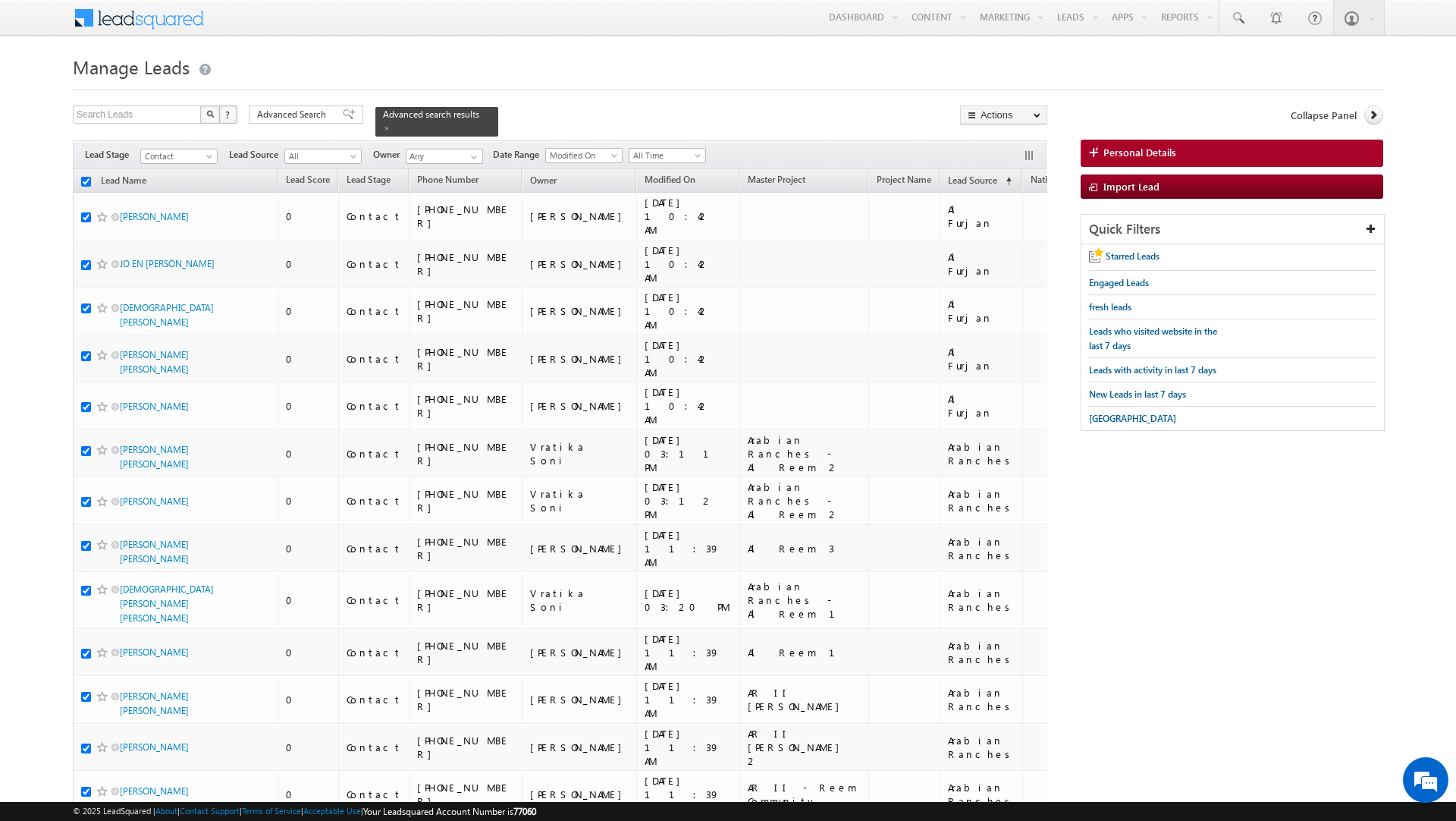
checkbox input "true"
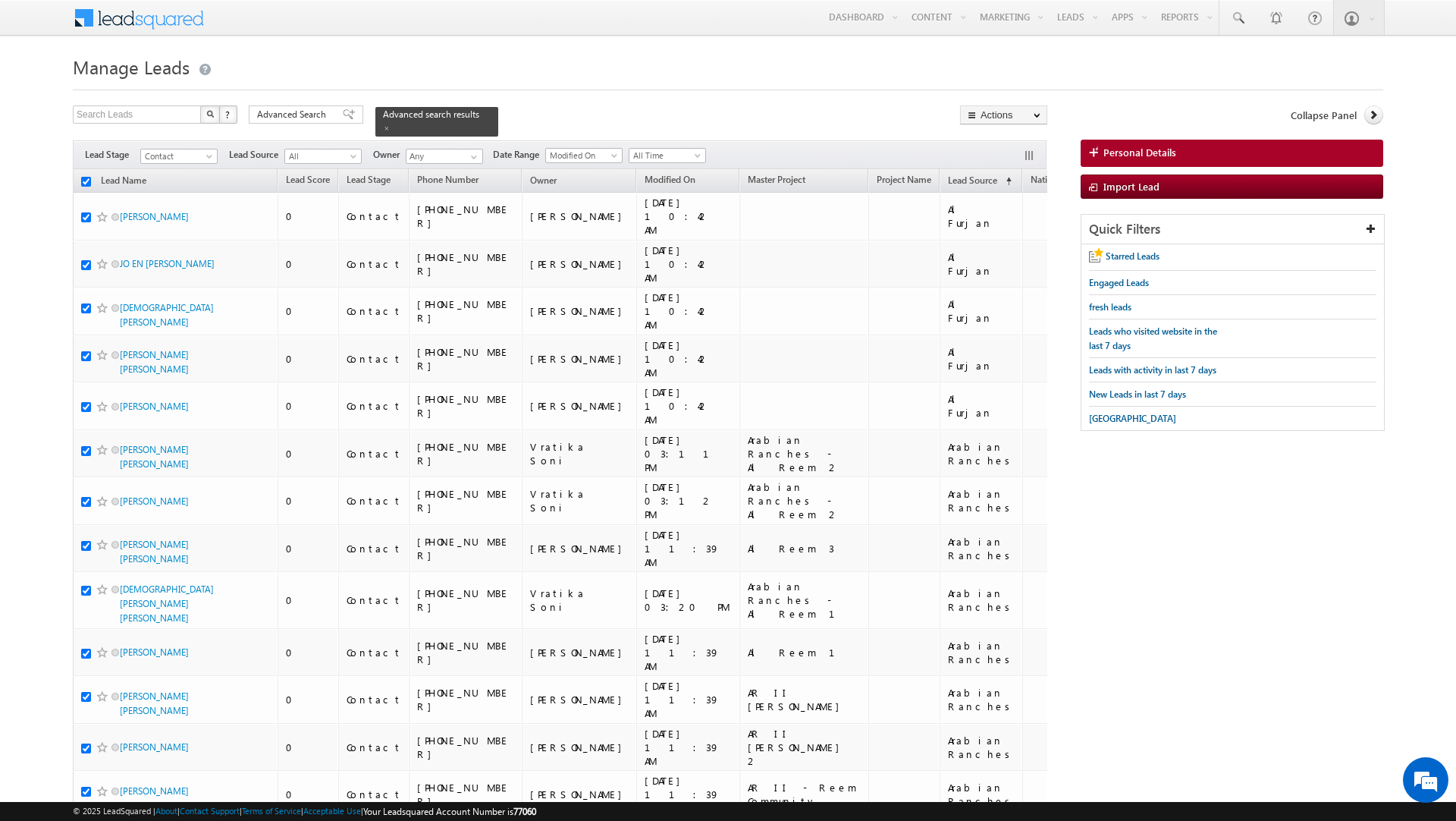
checkbox input "true"
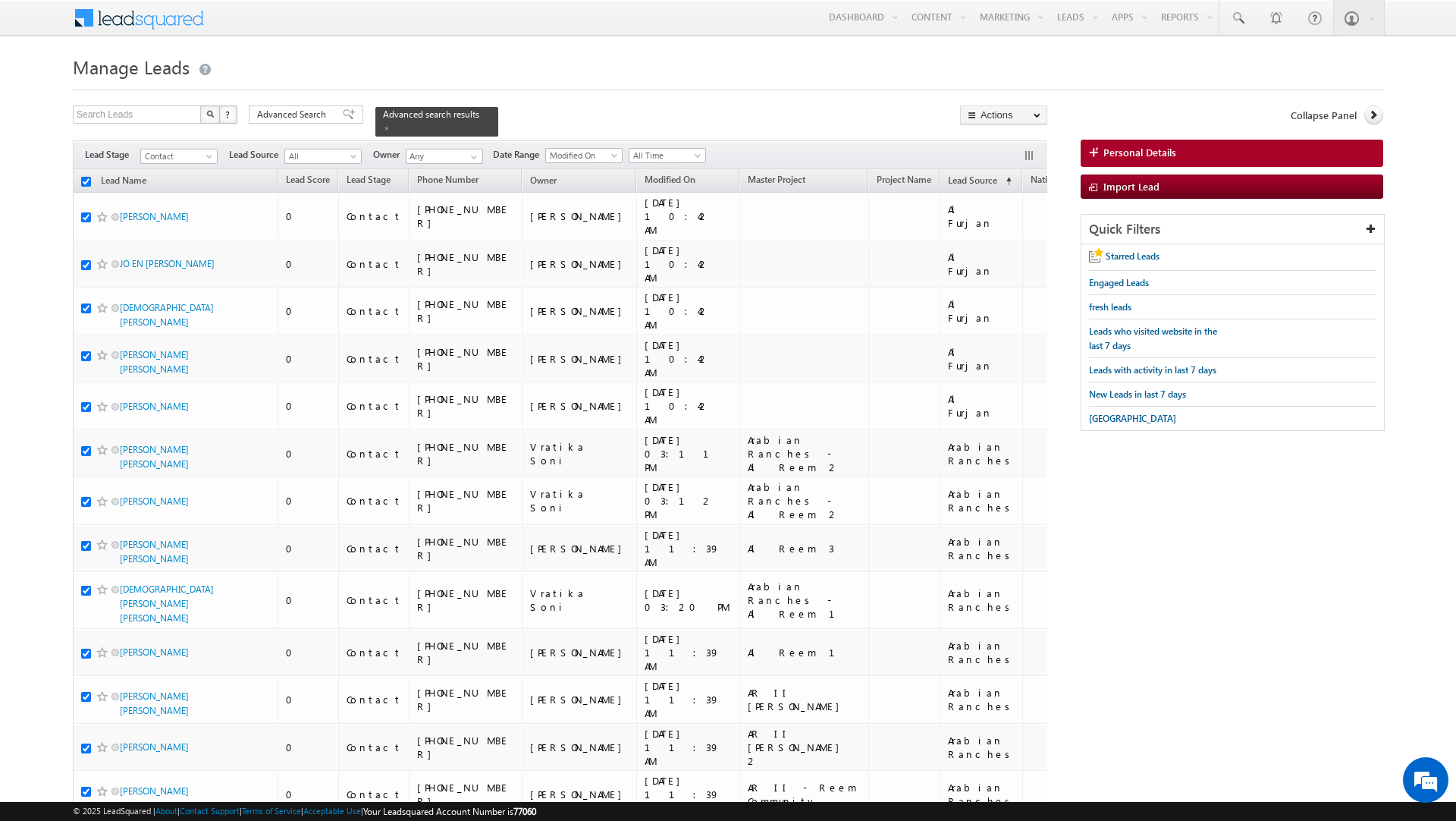
checkbox input "true"
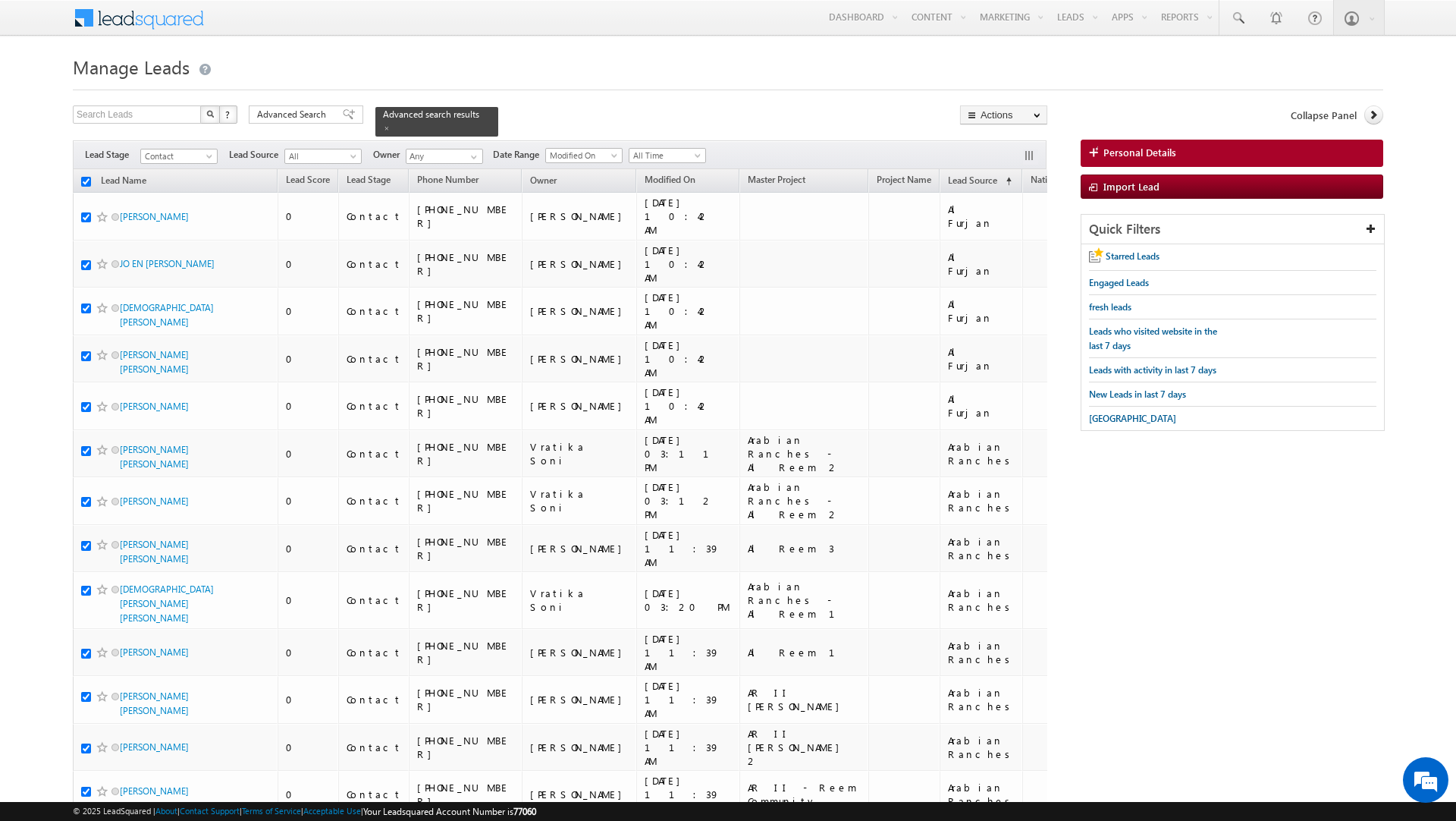
checkbox input "true"
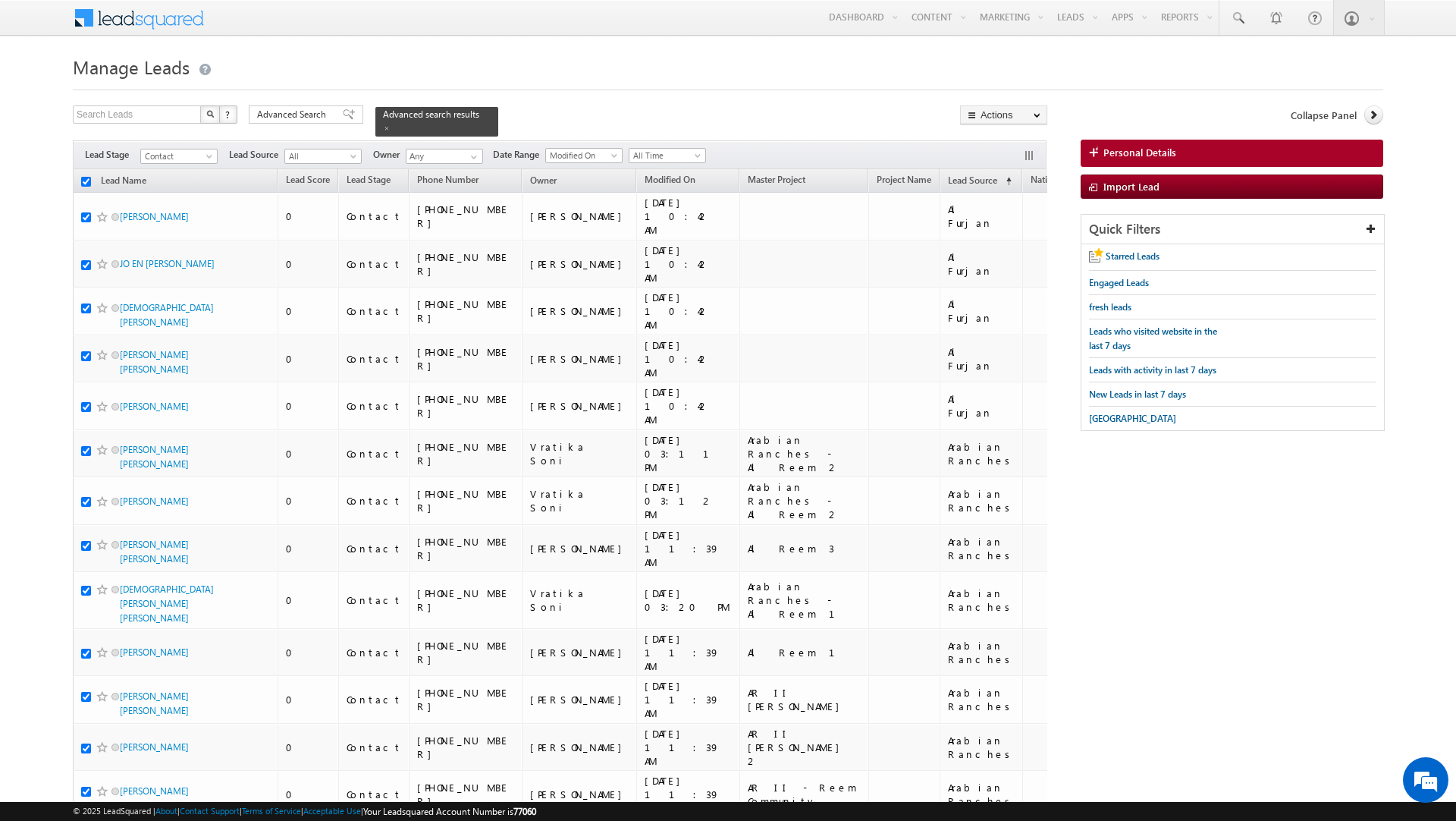
checkbox input "true"
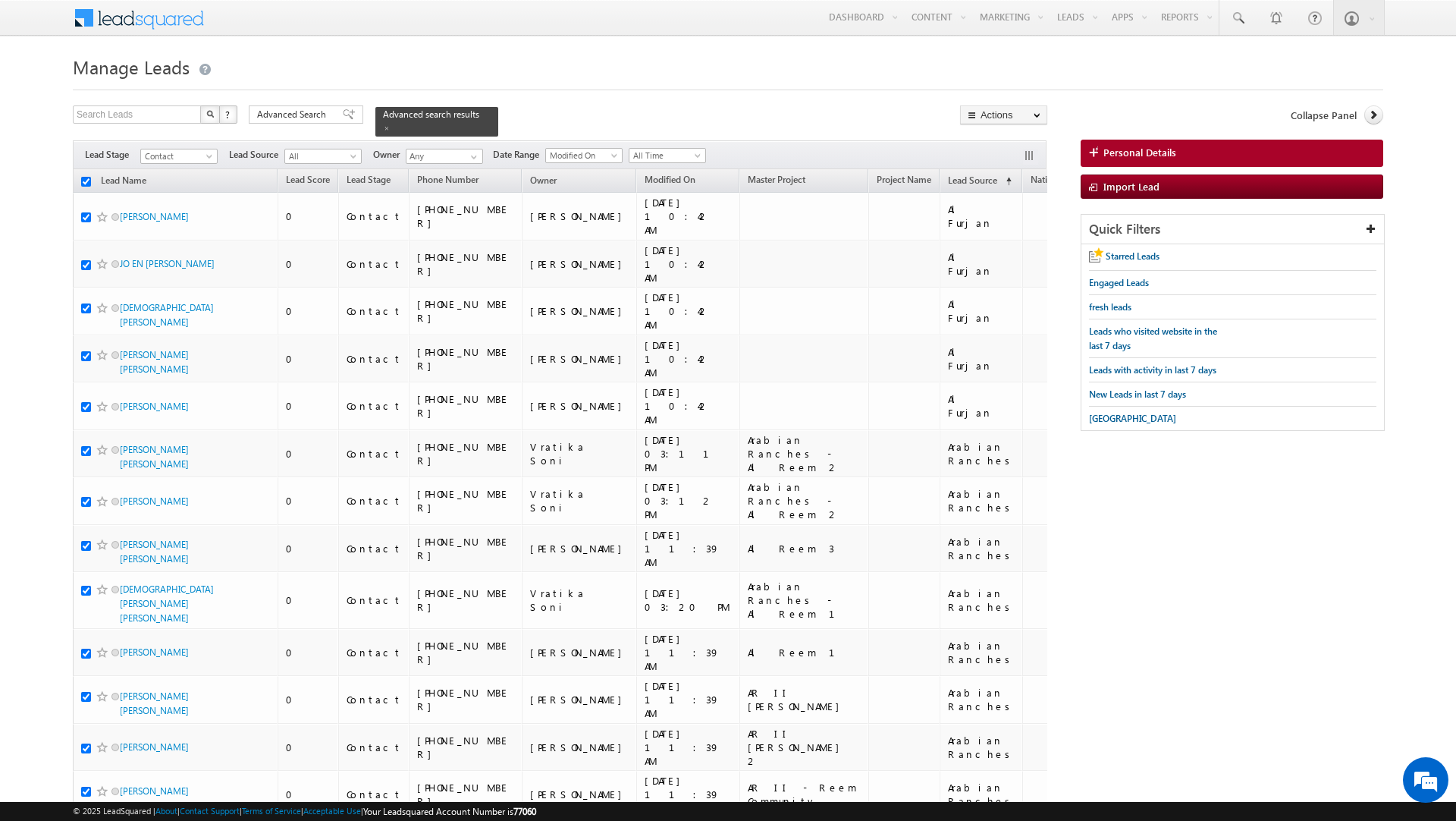
checkbox input "true"
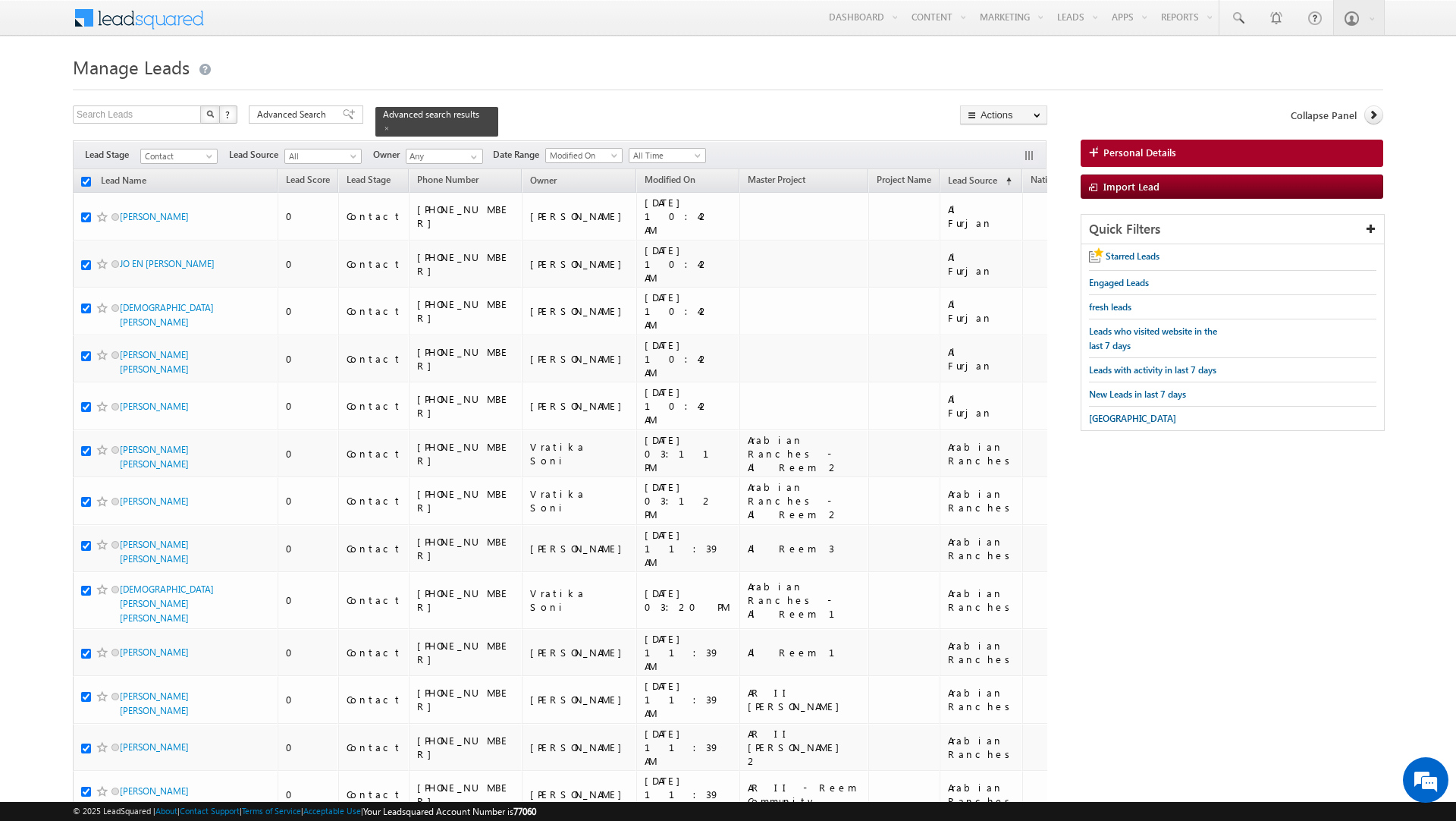
checkbox input "true"
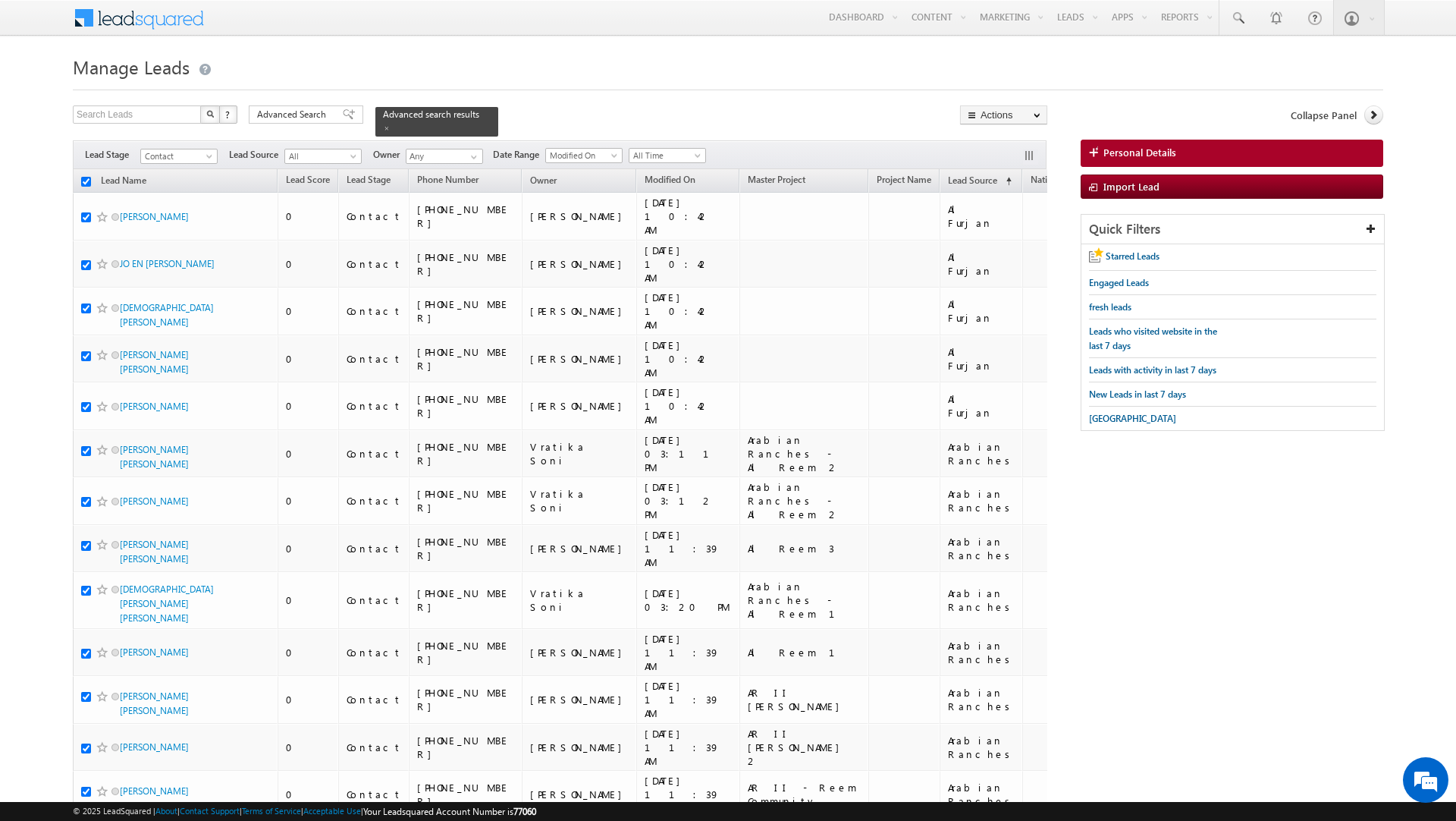
checkbox input "true"
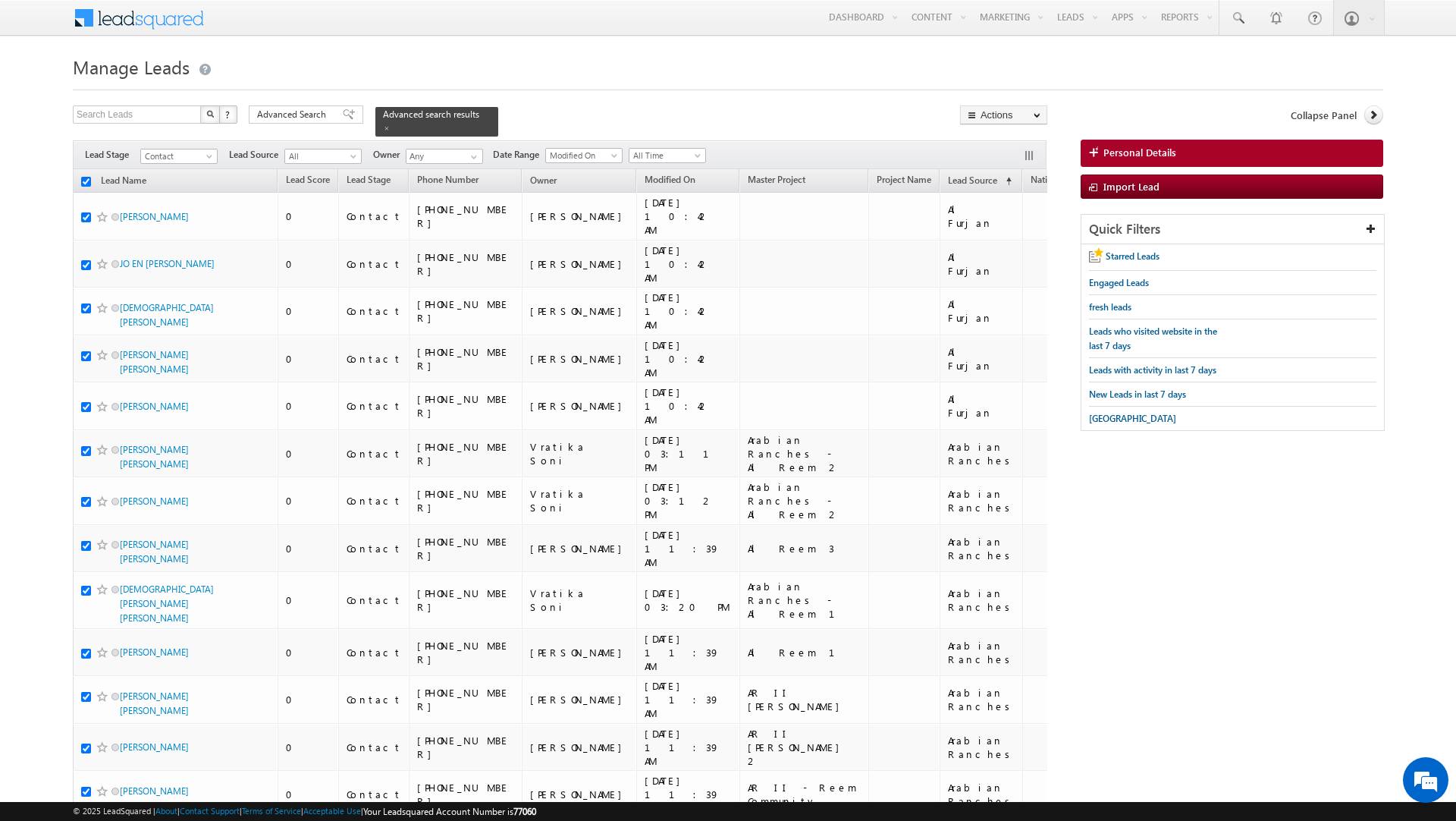
checkbox input "true"
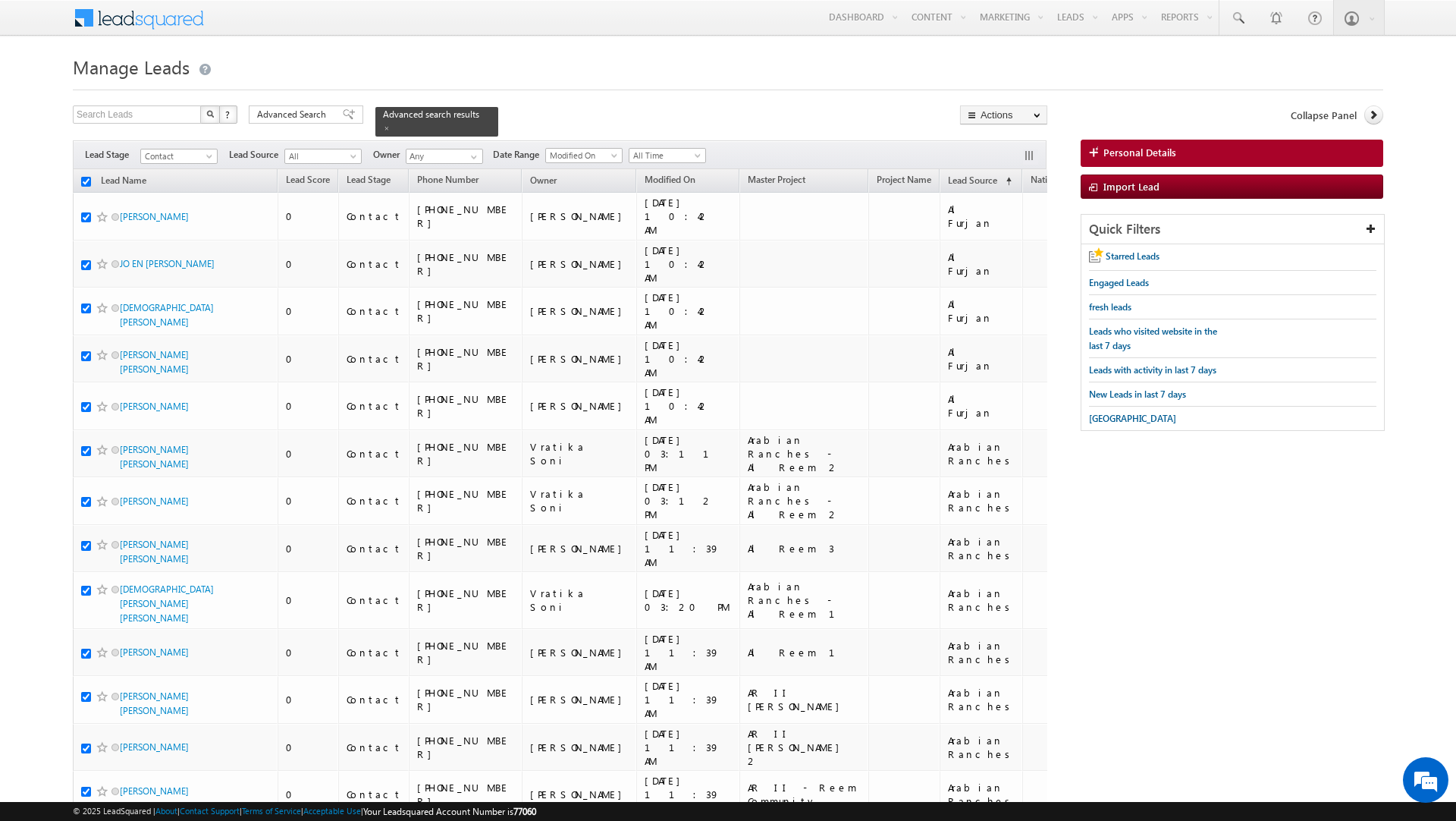
checkbox input "true"
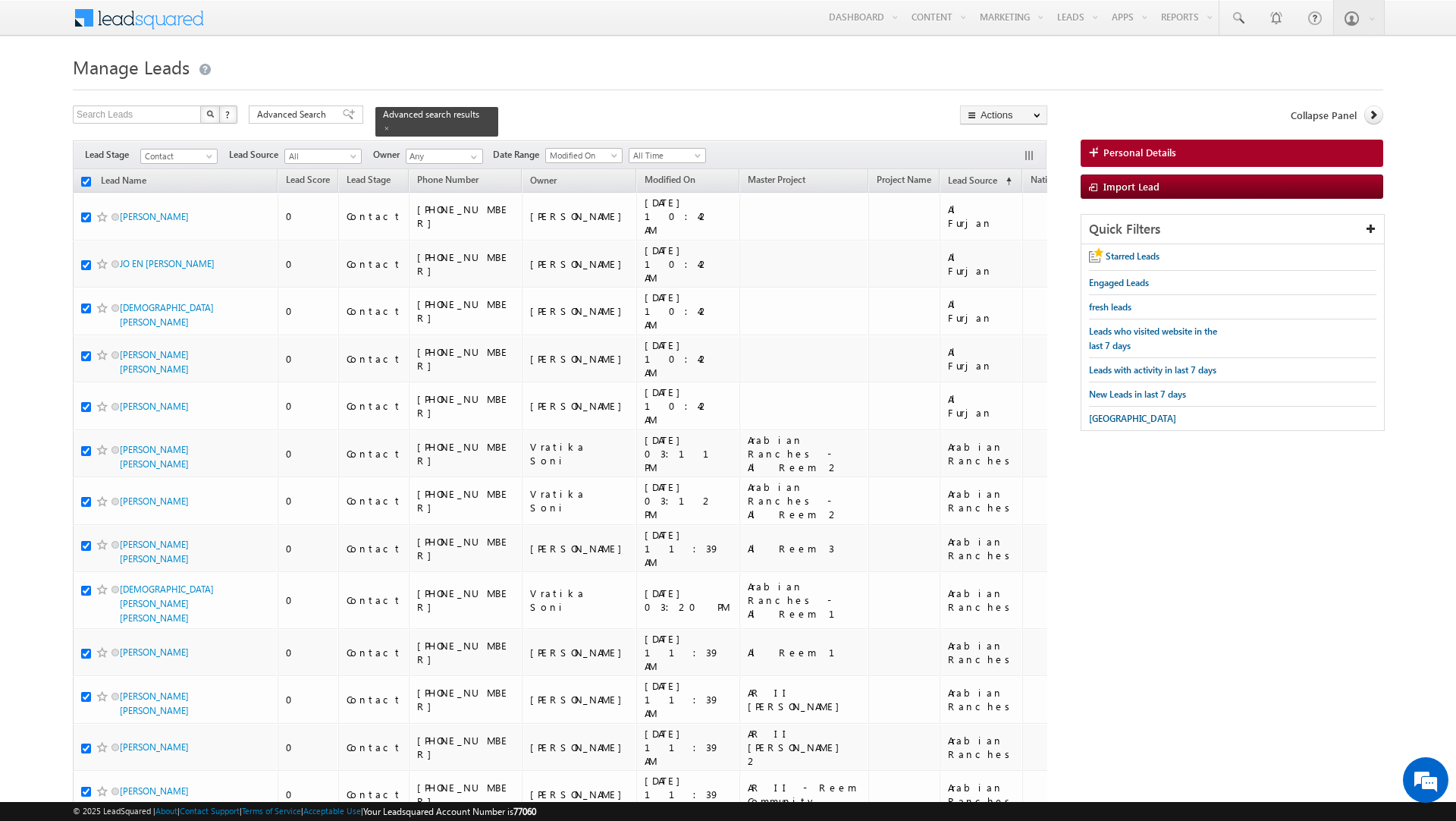
checkbox input "true"
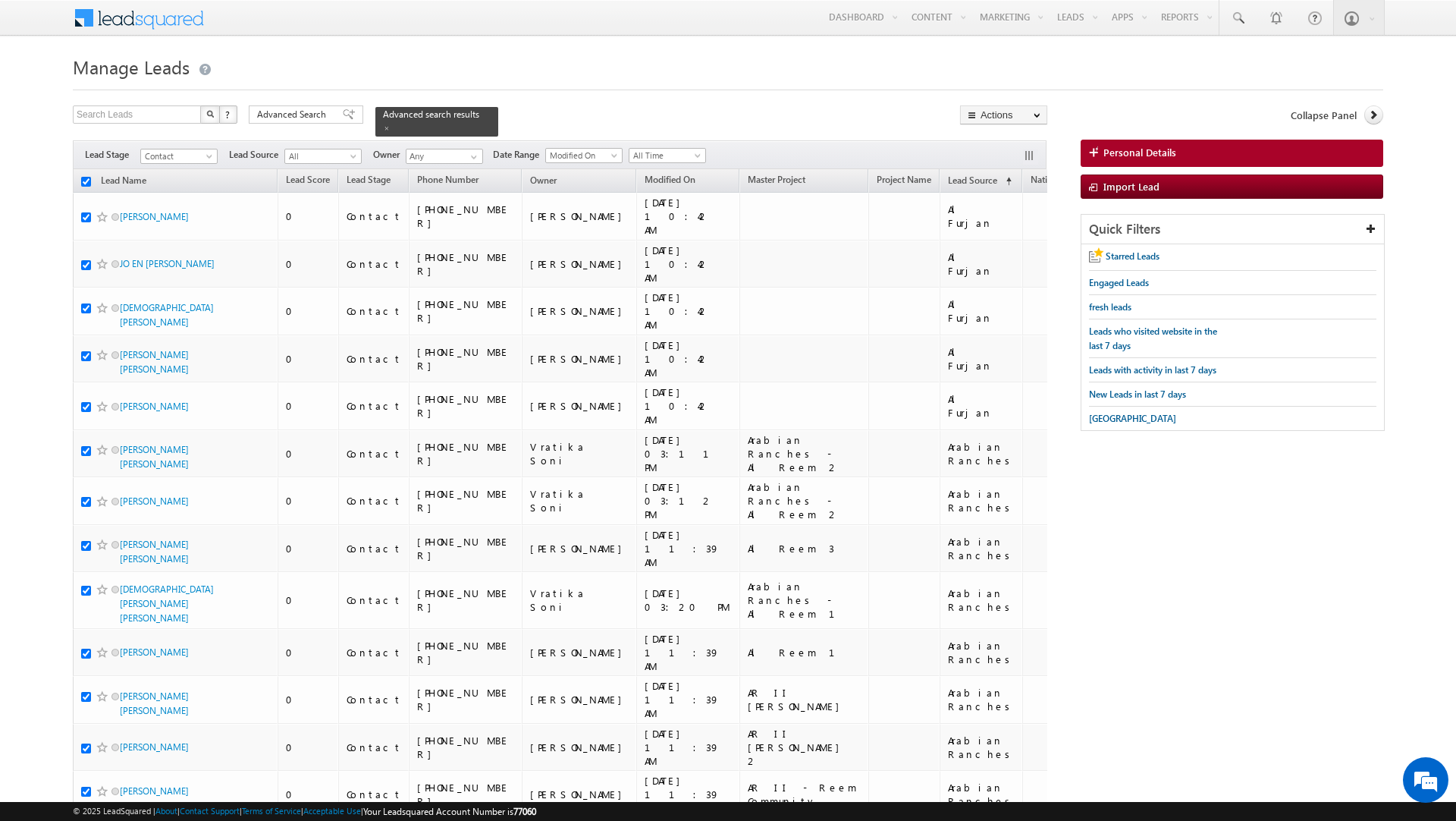
checkbox input "true"
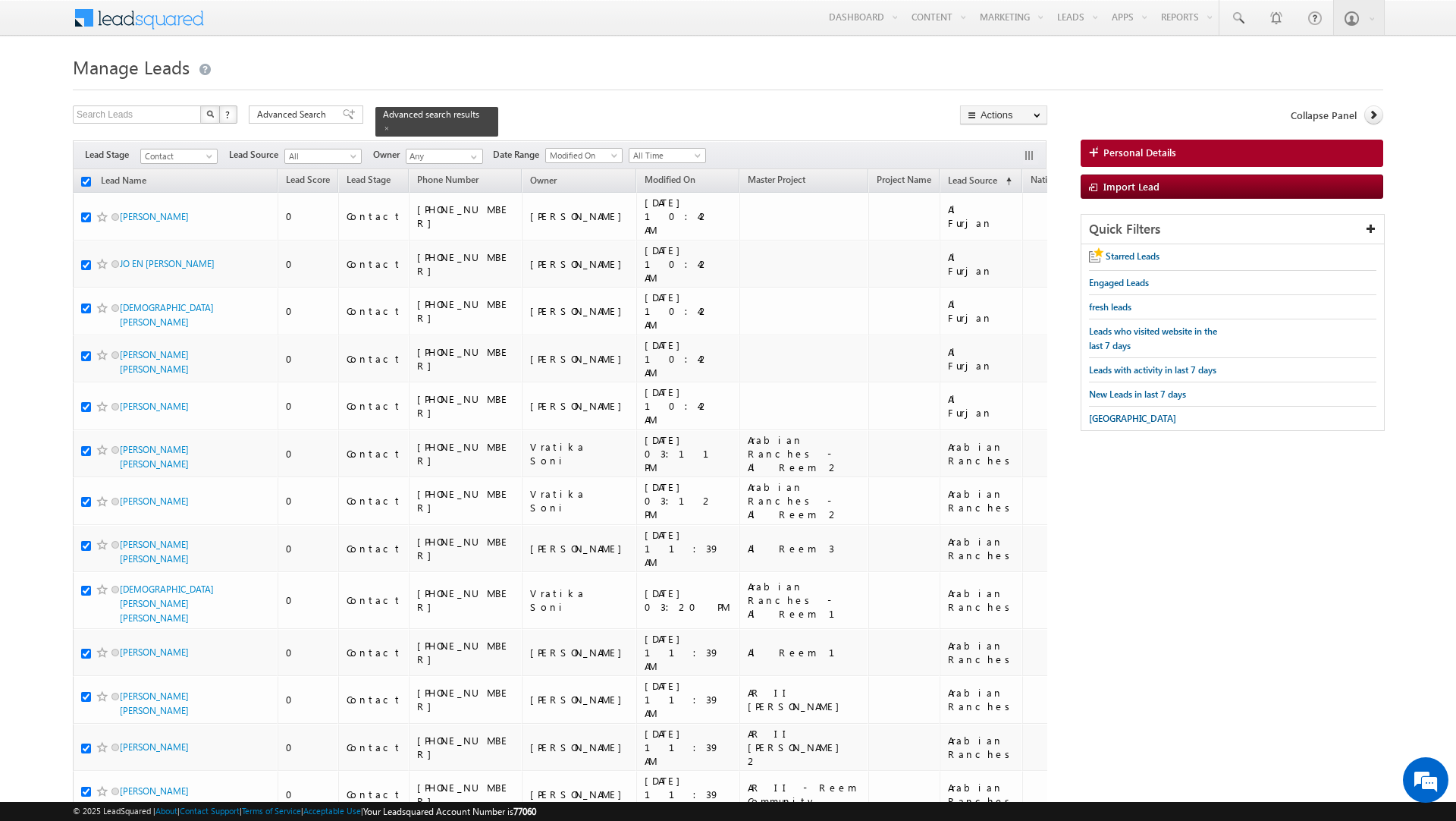
checkbox input "true"
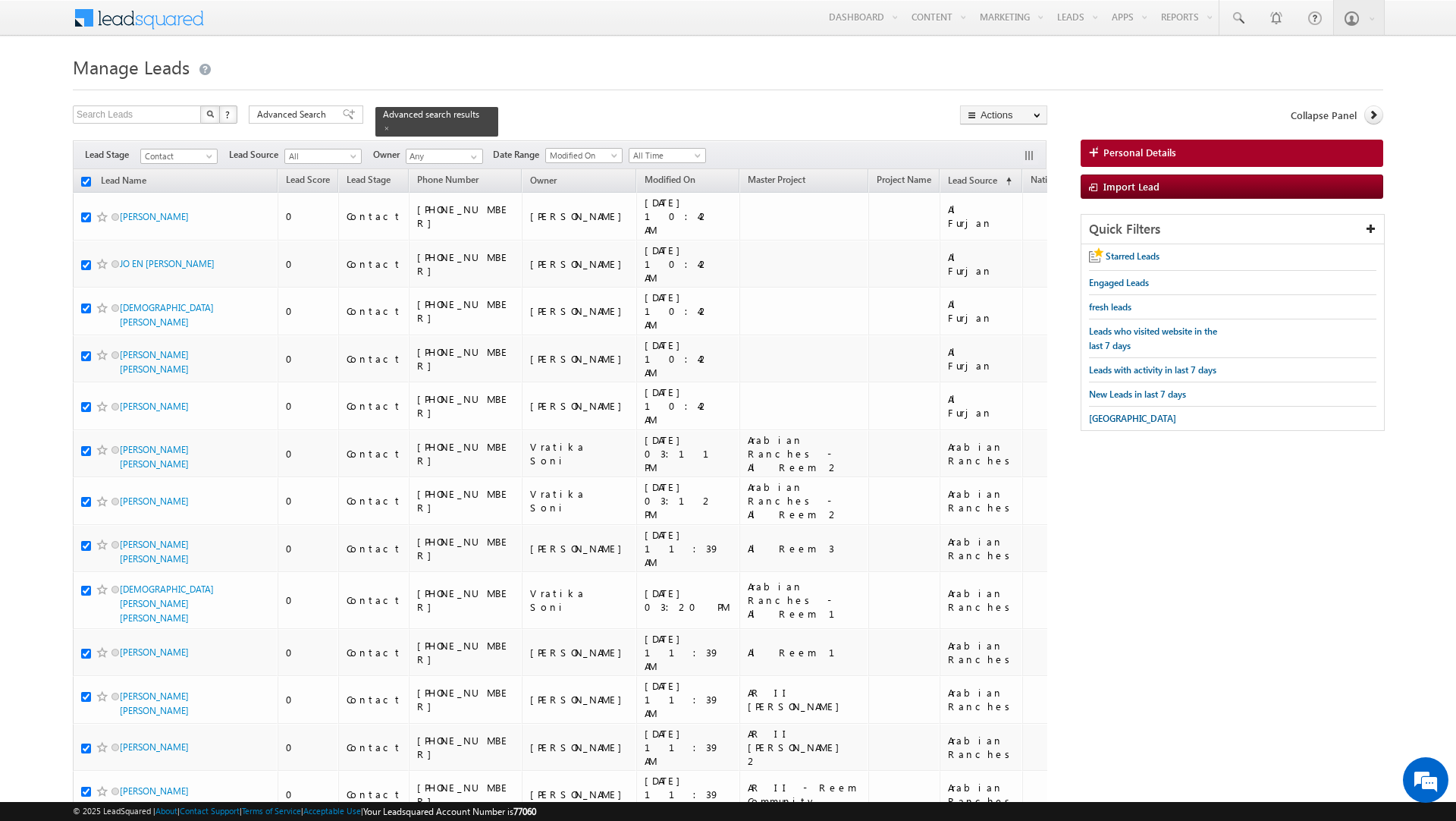
checkbox input "true"
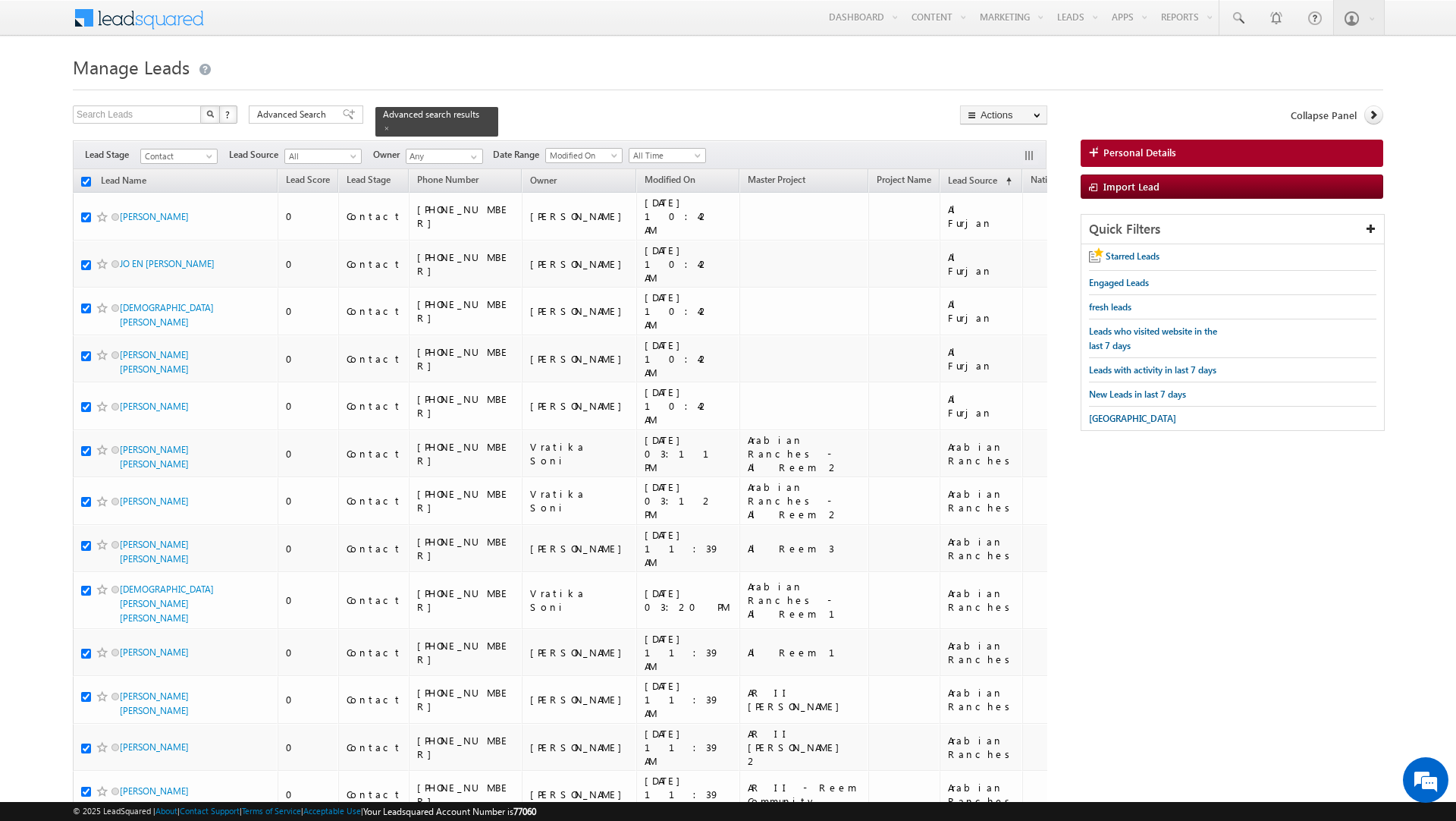
checkbox input "true"
click at [998, 242] on link "Change Owner" at bounding box center [1003, 246] width 86 height 19
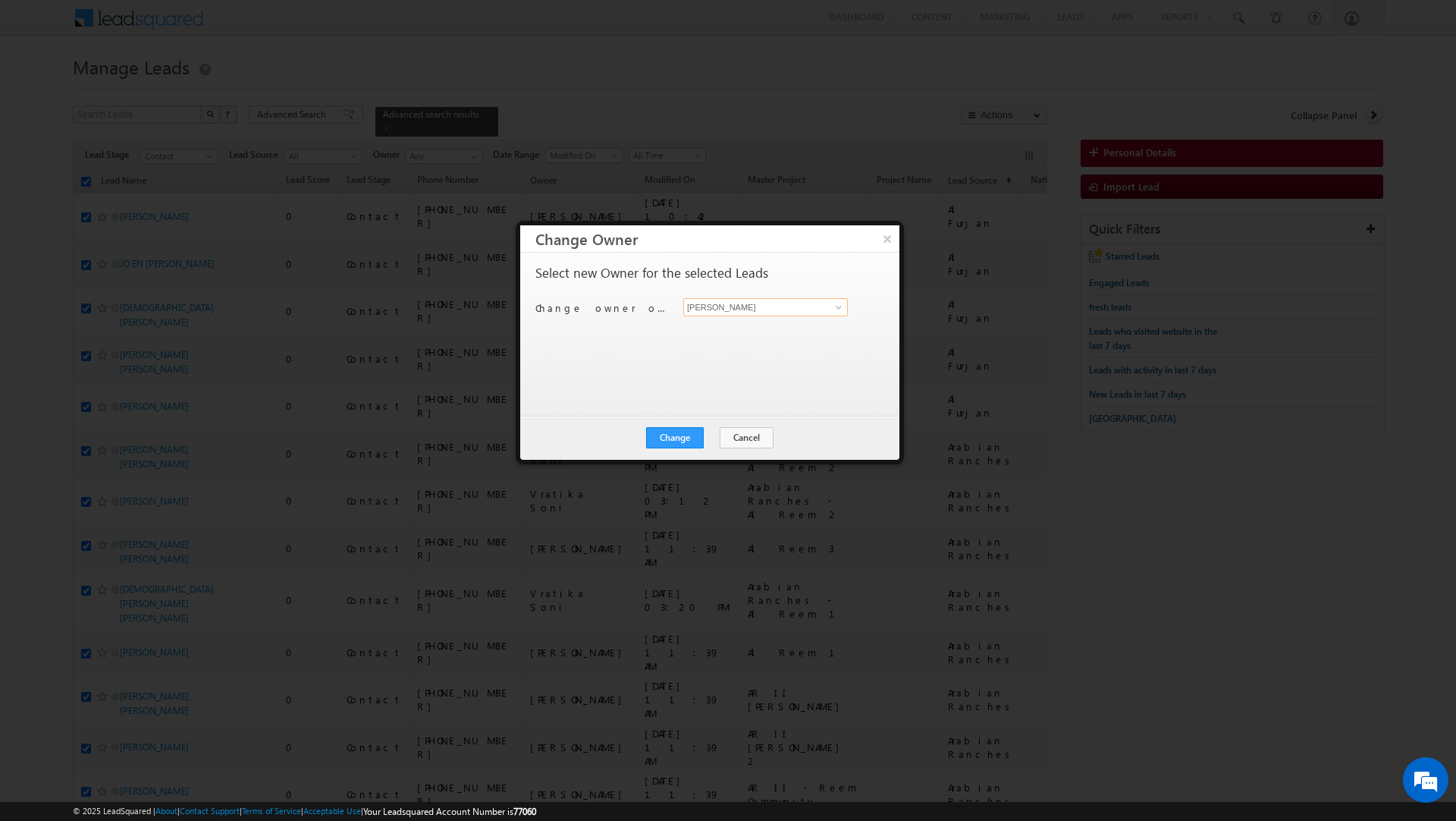
click at [736, 306] on input "[PERSON_NAME]" at bounding box center [765, 307] width 164 height 19
click at [731, 356] on link "[PERSON_NAME] [EMAIL_ADDRESS][PERSON_NAME][DOMAIN_NAME]" at bounding box center [765, 359] width 164 height 28
click at [678, 422] on div "Change Cancel Close" at bounding box center [709, 438] width 379 height 44
click at [679, 439] on button "Change" at bounding box center [674, 438] width 58 height 21
click at [716, 442] on button "Close" at bounding box center [712, 438] width 49 height 21
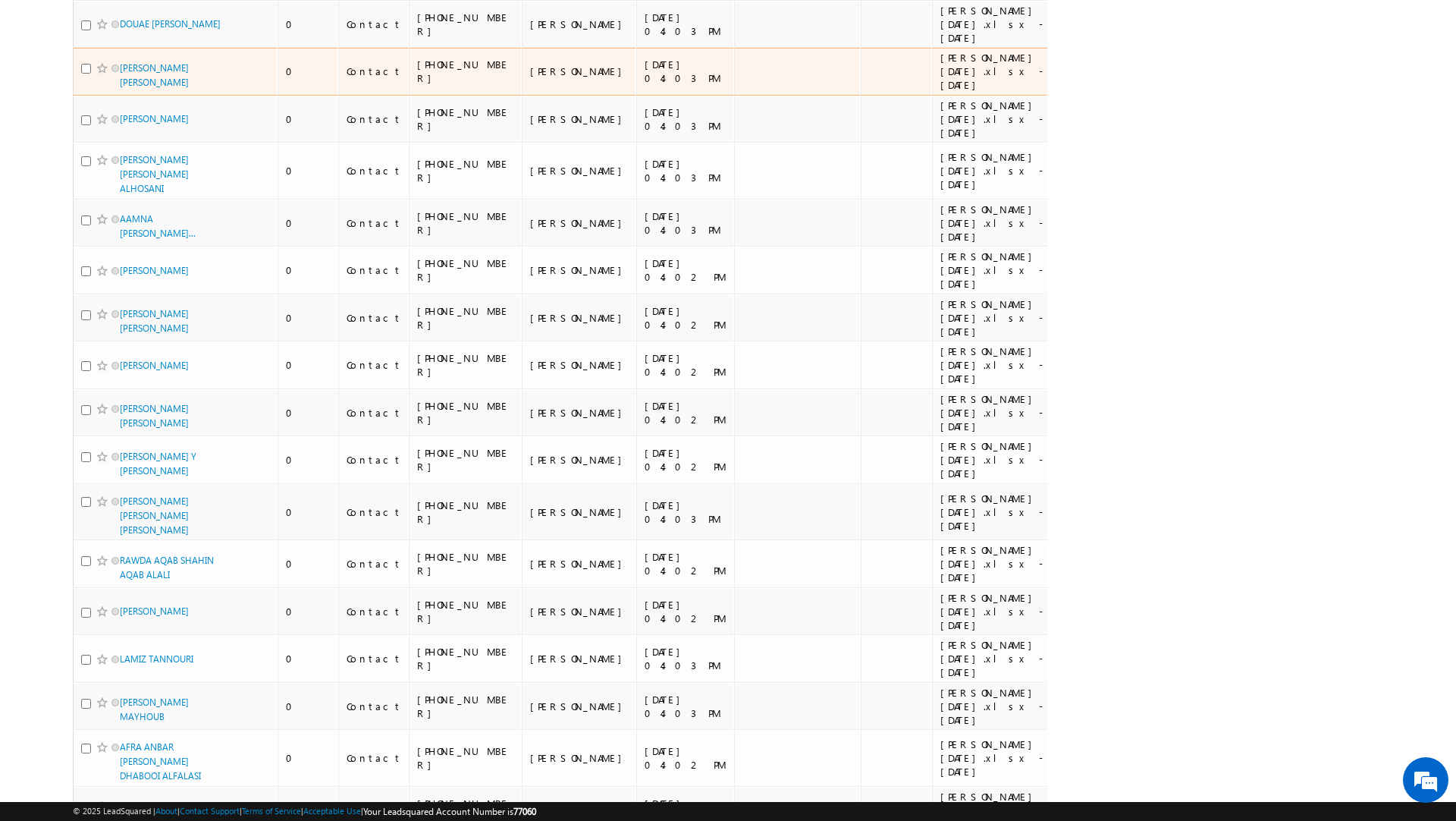
scroll to position [9066, 0]
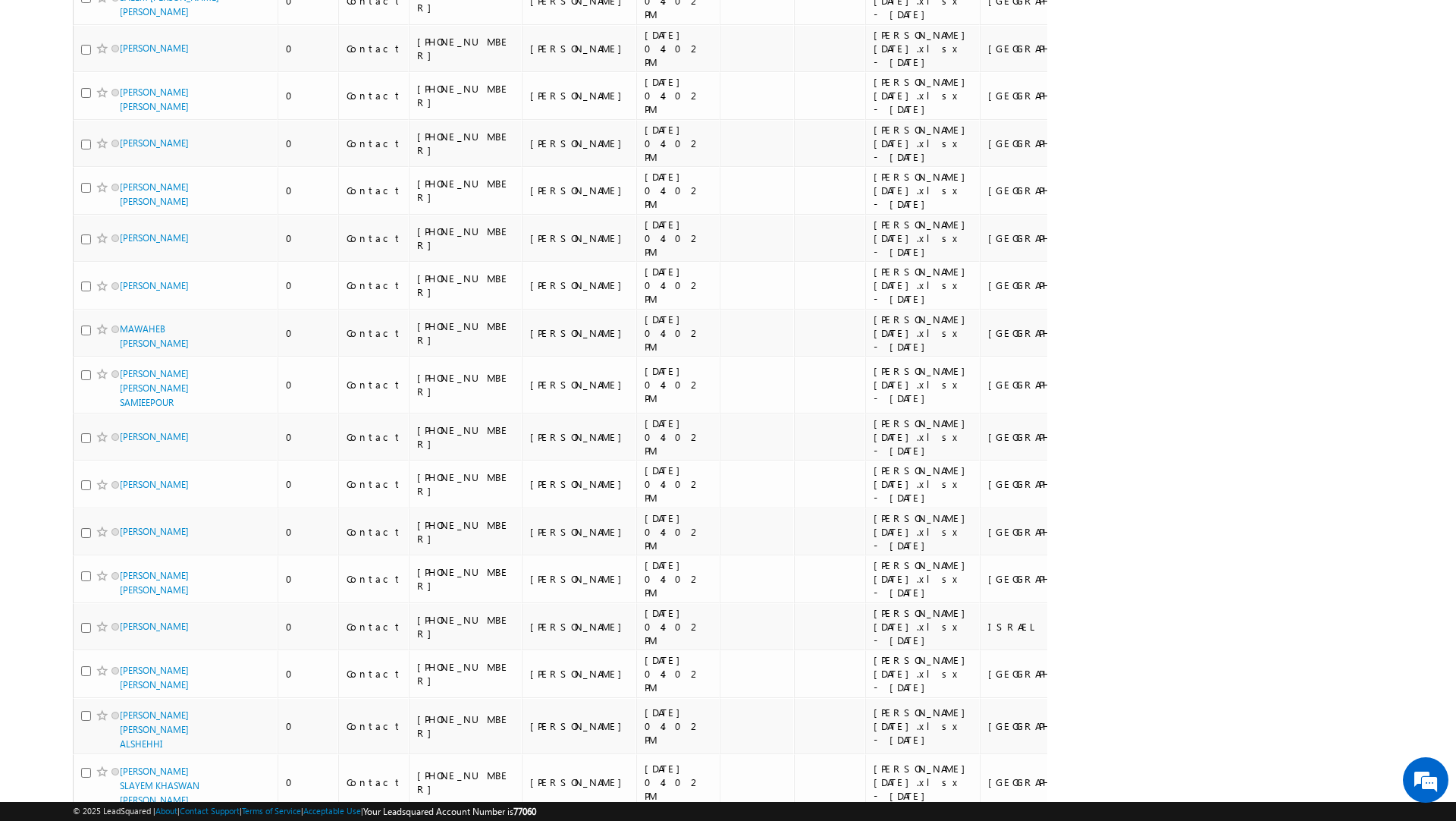
scroll to position [9373, 0]
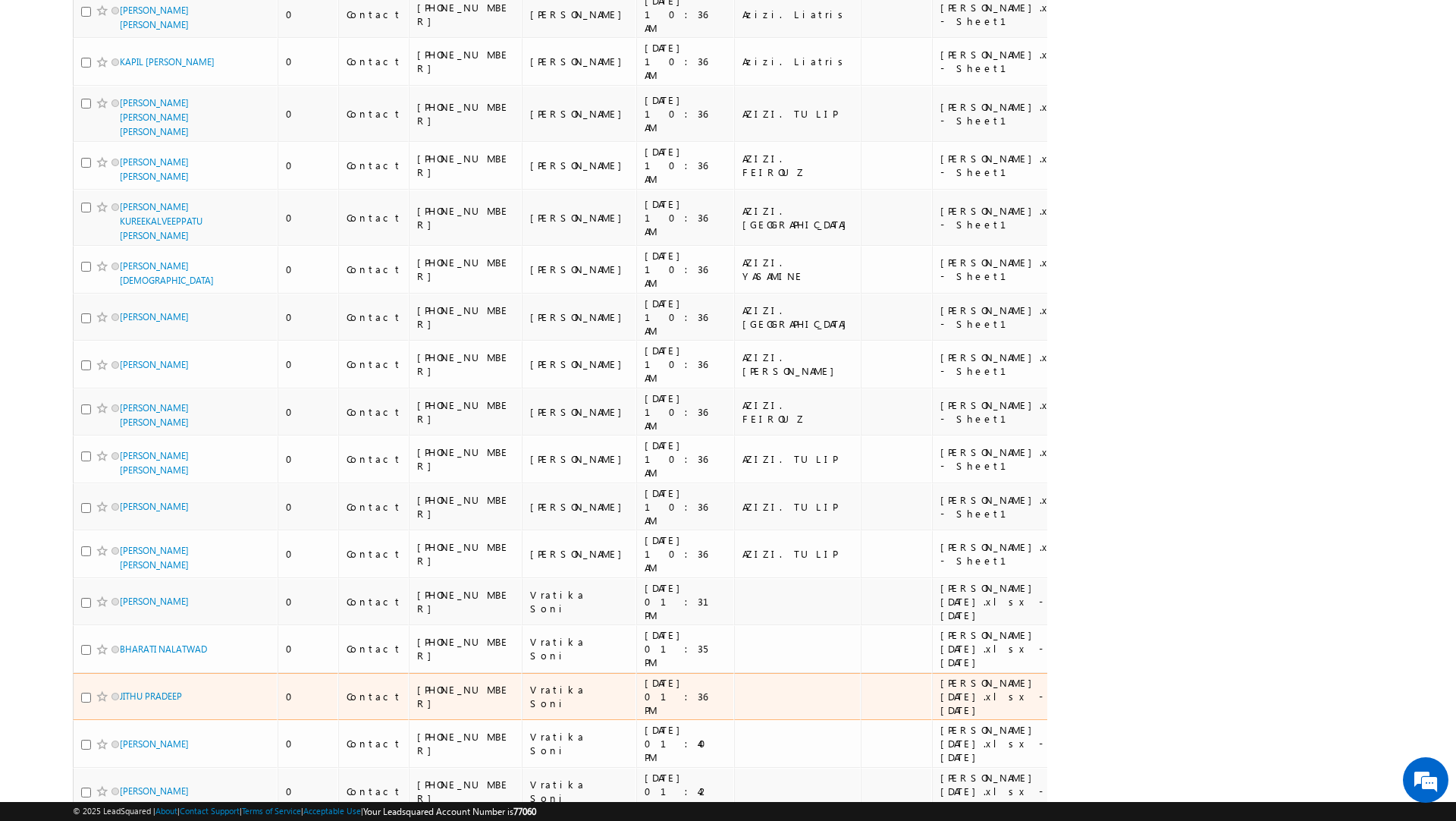
scroll to position [0, 0]
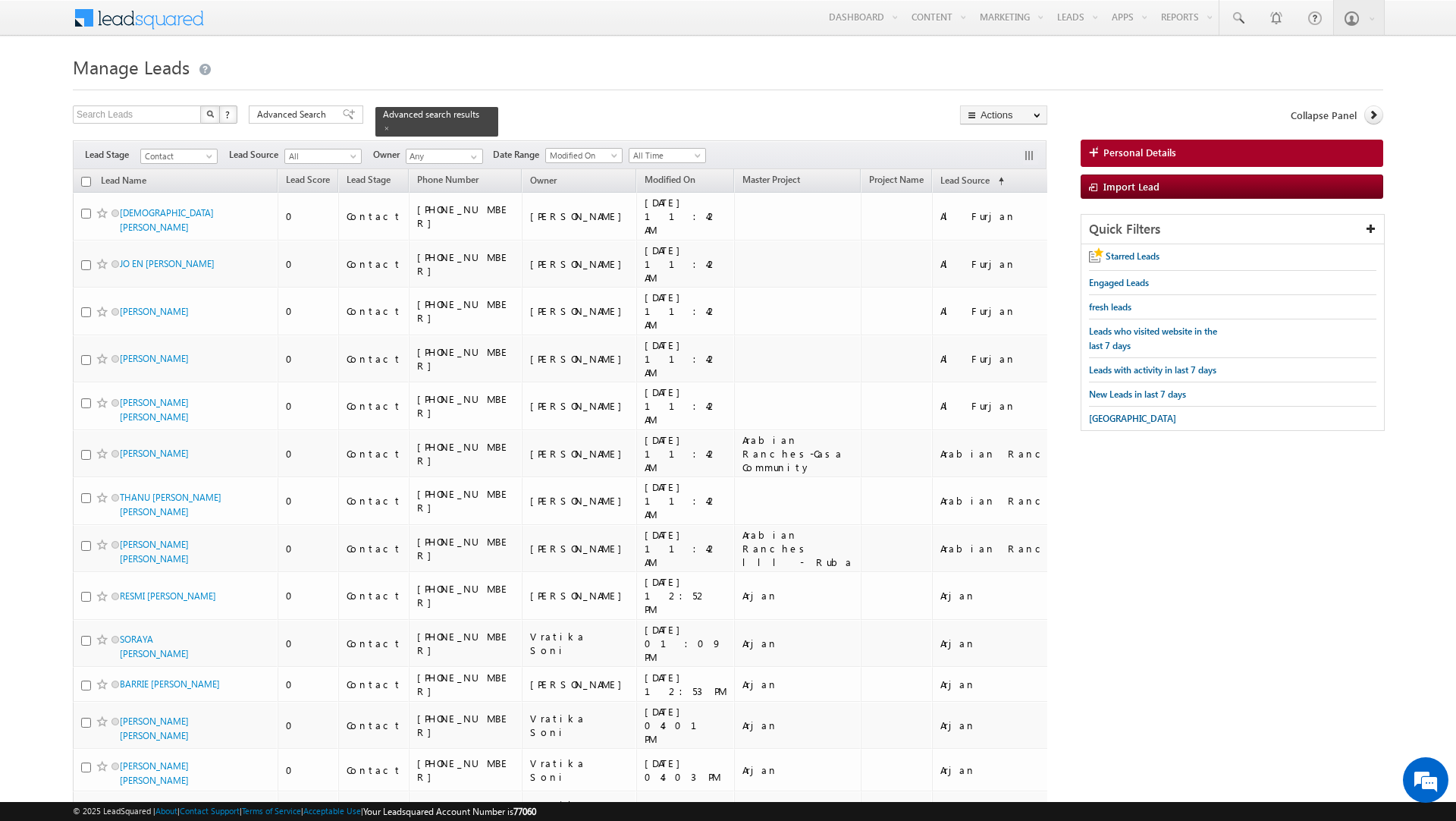
click at [82, 181] on input "checkbox" at bounding box center [85, 181] width 10 height 10
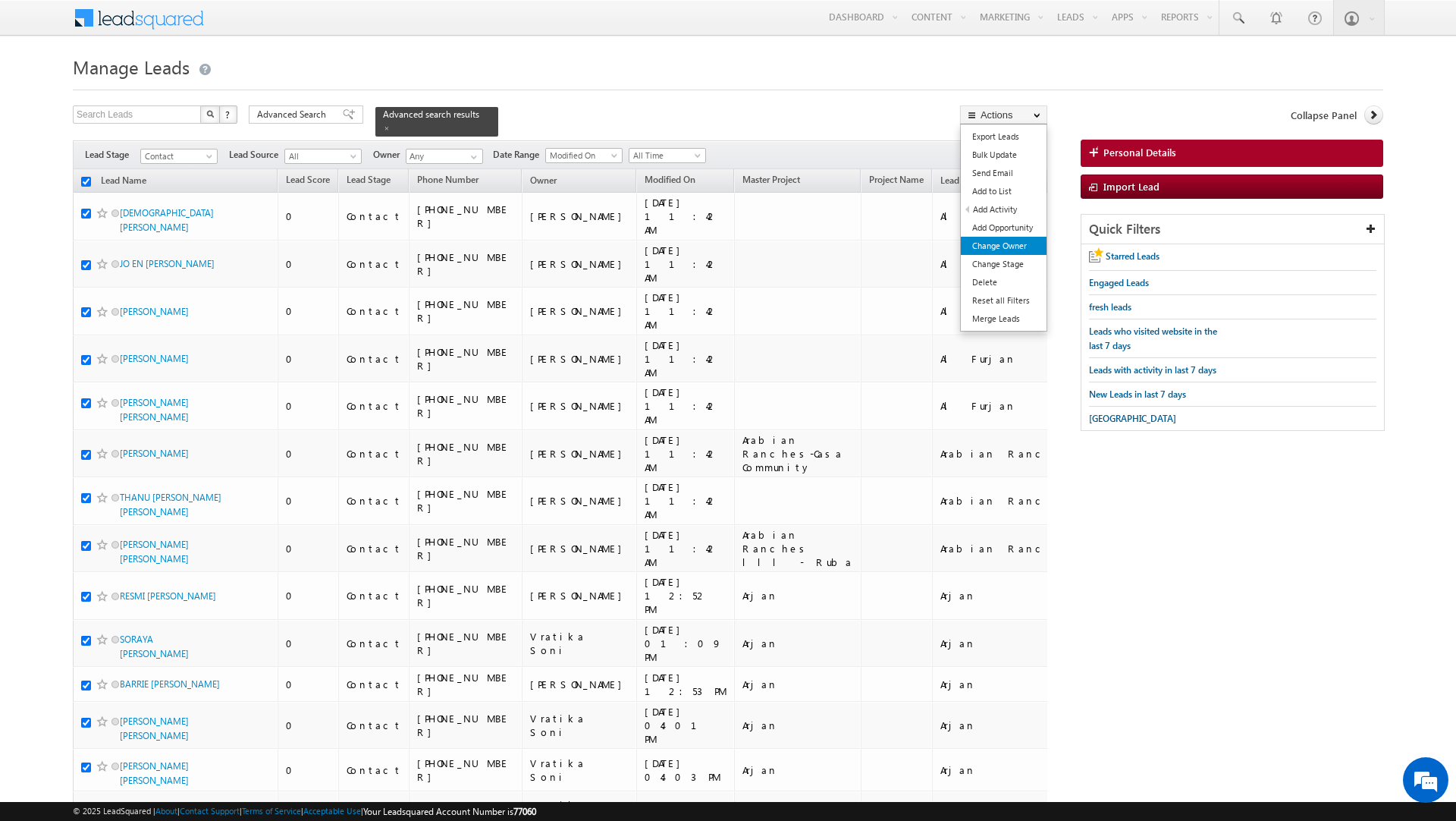
click at [1000, 245] on link "Change Owner" at bounding box center [1003, 246] width 86 height 19
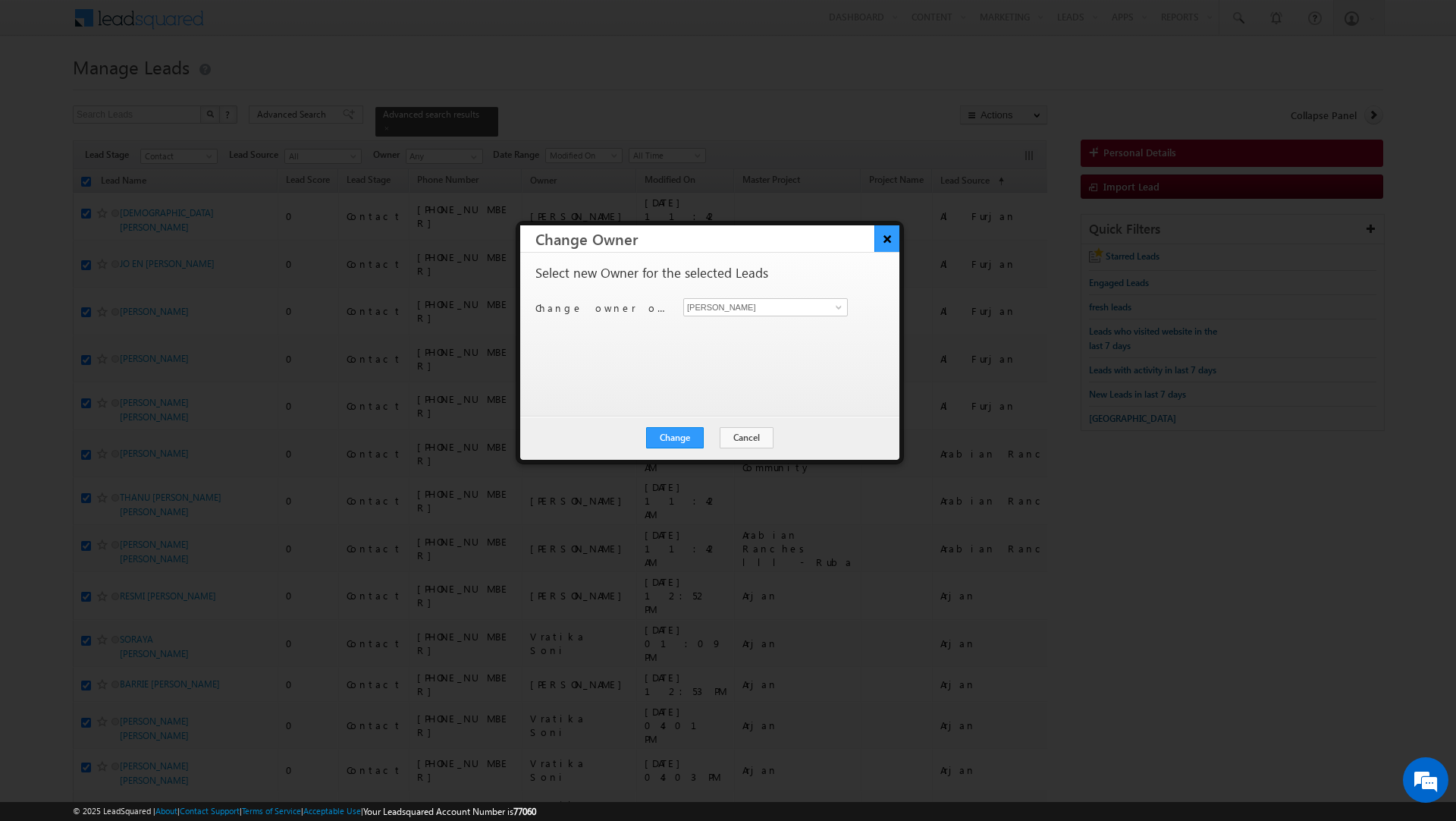
click at [886, 233] on button "×" at bounding box center [886, 239] width 25 height 27
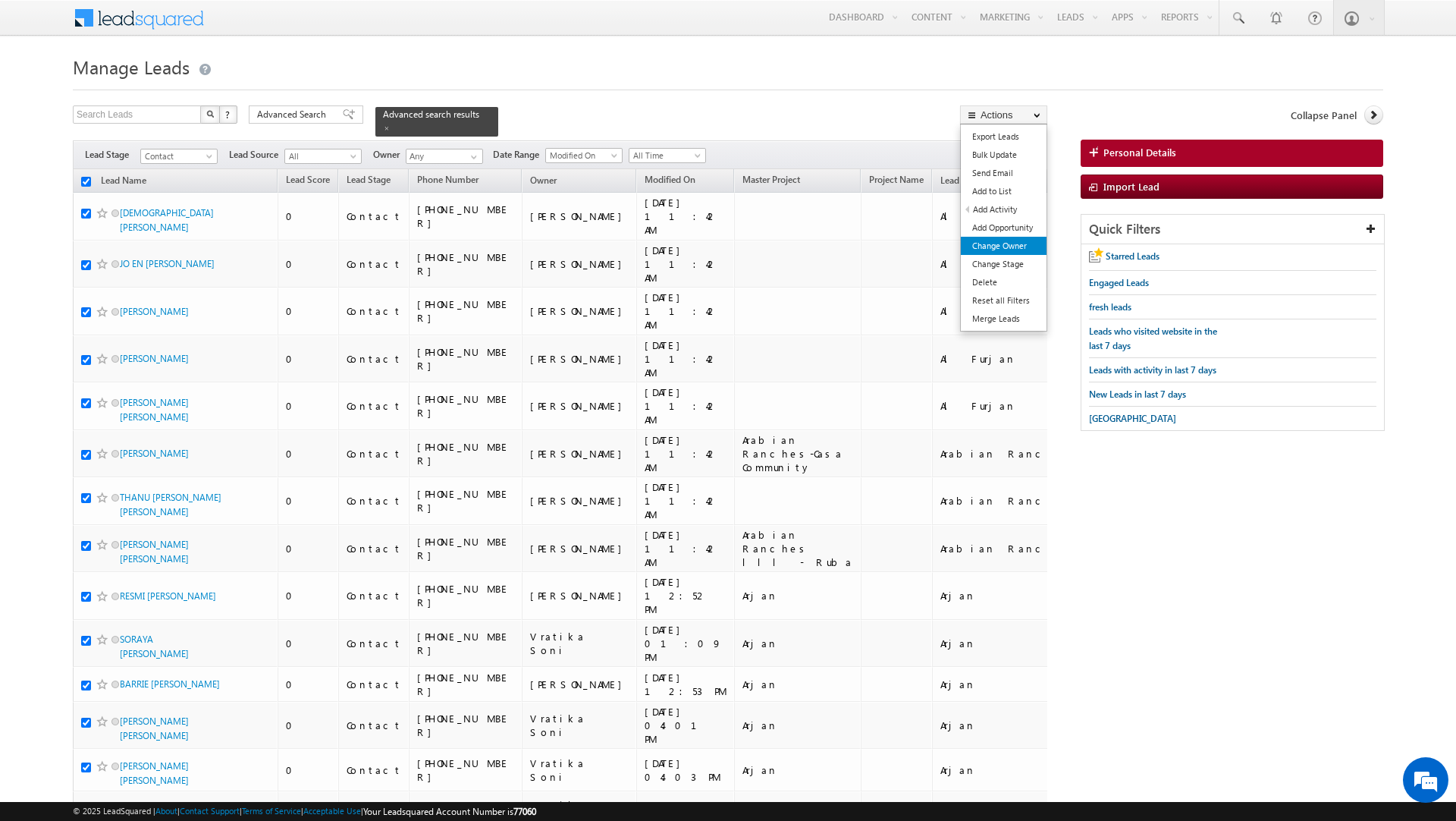
click at [998, 248] on link "Change Owner" at bounding box center [1003, 246] width 86 height 19
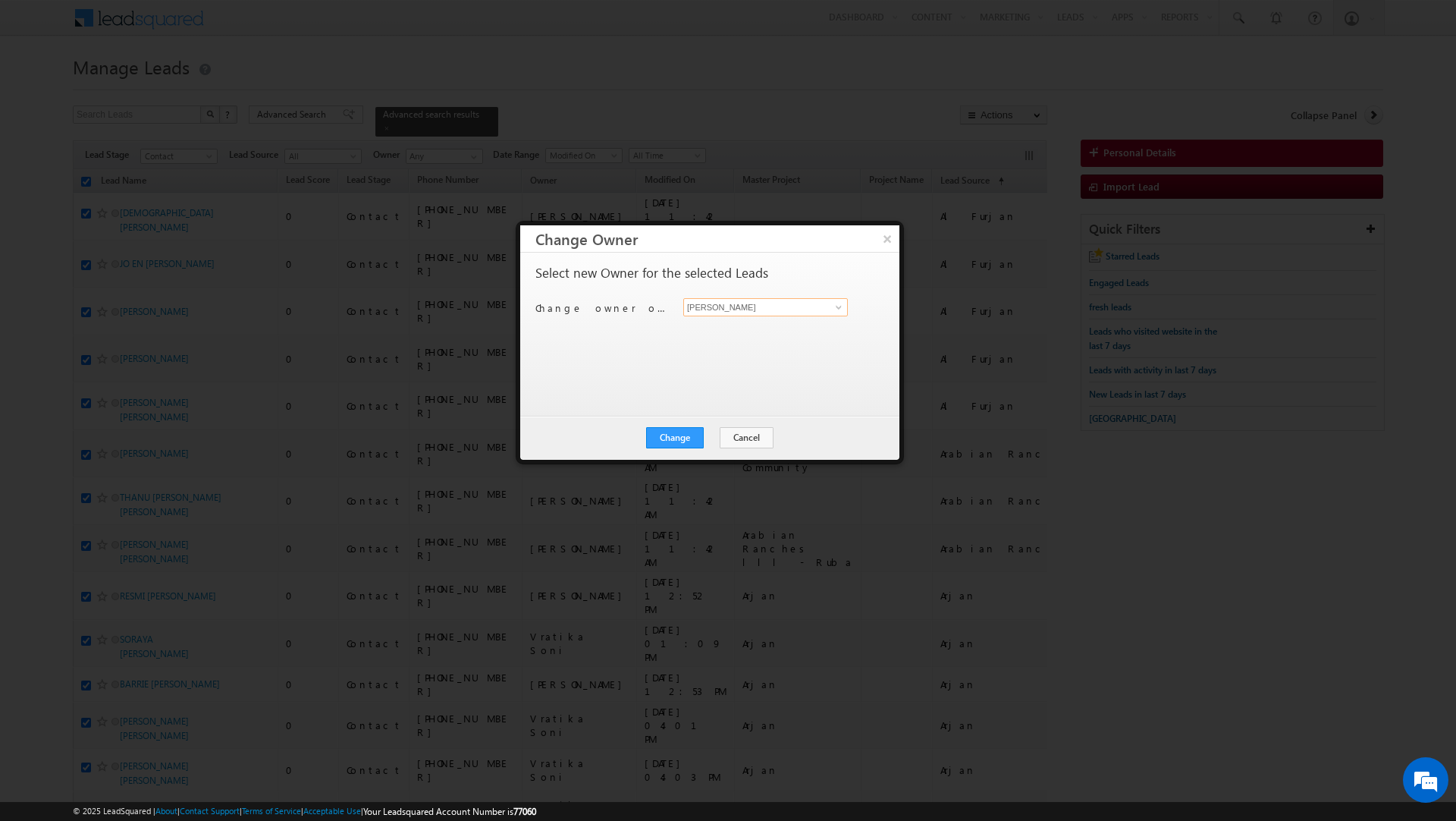
click at [757, 312] on input "[PERSON_NAME]" at bounding box center [765, 307] width 164 height 19
click at [716, 330] on link "[PERSON_NAME] [PERSON_NAME][EMAIL_ADDRESS][DOMAIN_NAME]" at bounding box center [765, 331] width 164 height 28
click at [673, 435] on button "Change" at bounding box center [674, 438] width 58 height 21
click at [714, 436] on button "Close" at bounding box center [712, 438] width 49 height 21
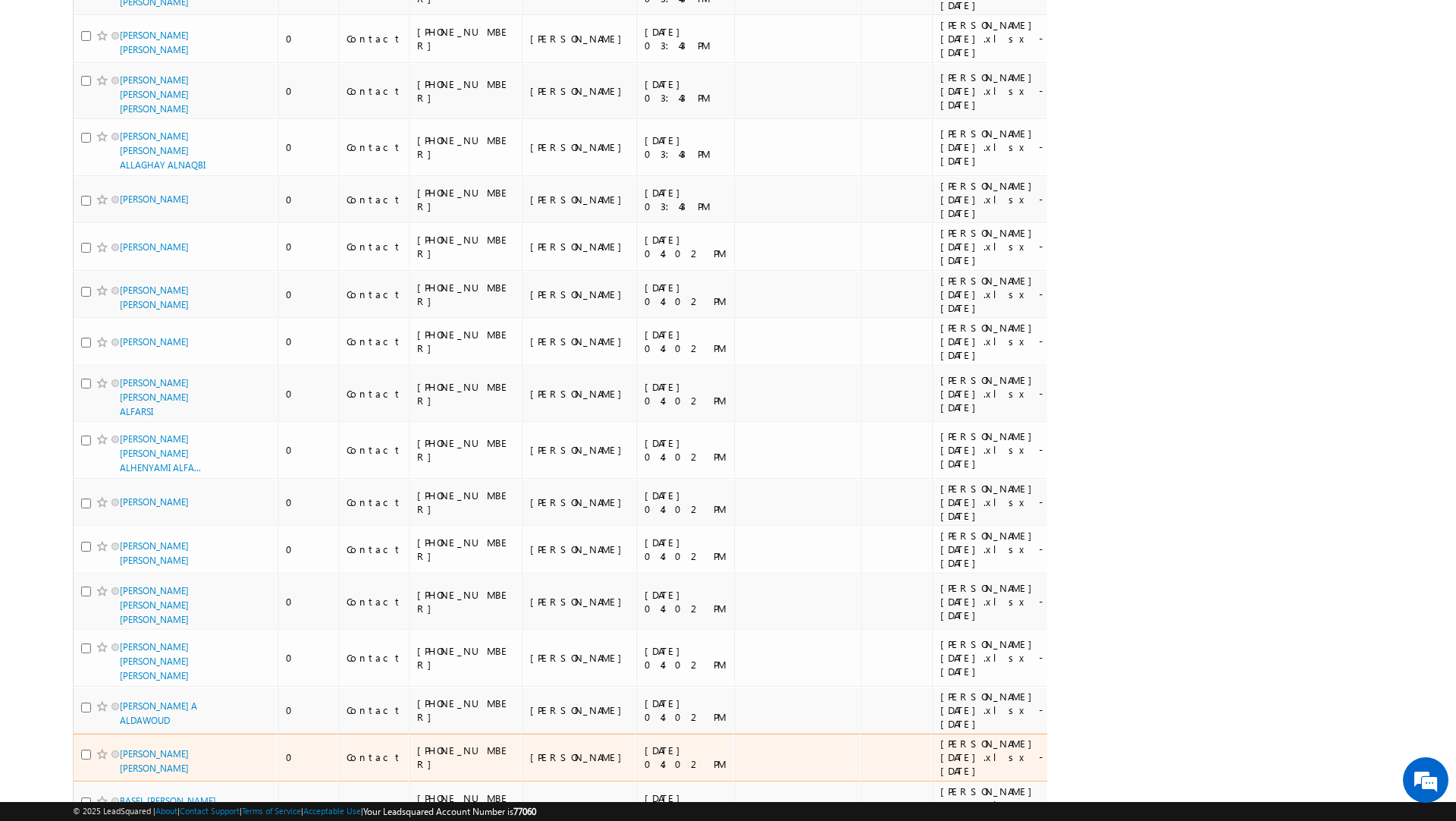
scroll to position [9193, 0]
